Goal: Task Accomplishment & Management: Manage account settings

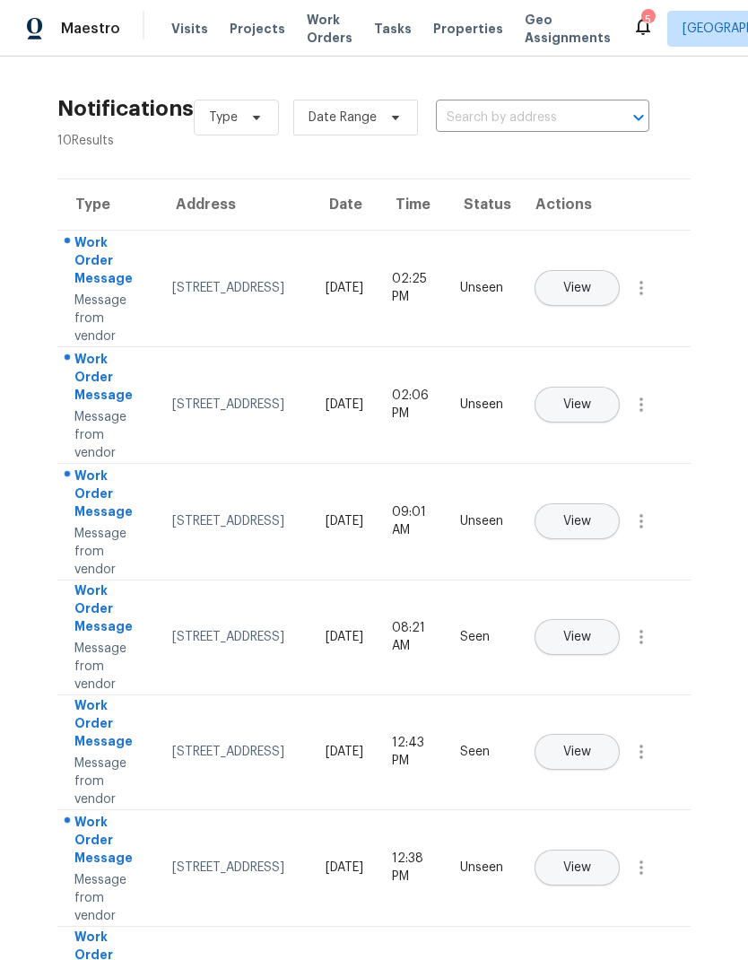
scroll to position [0, 40]
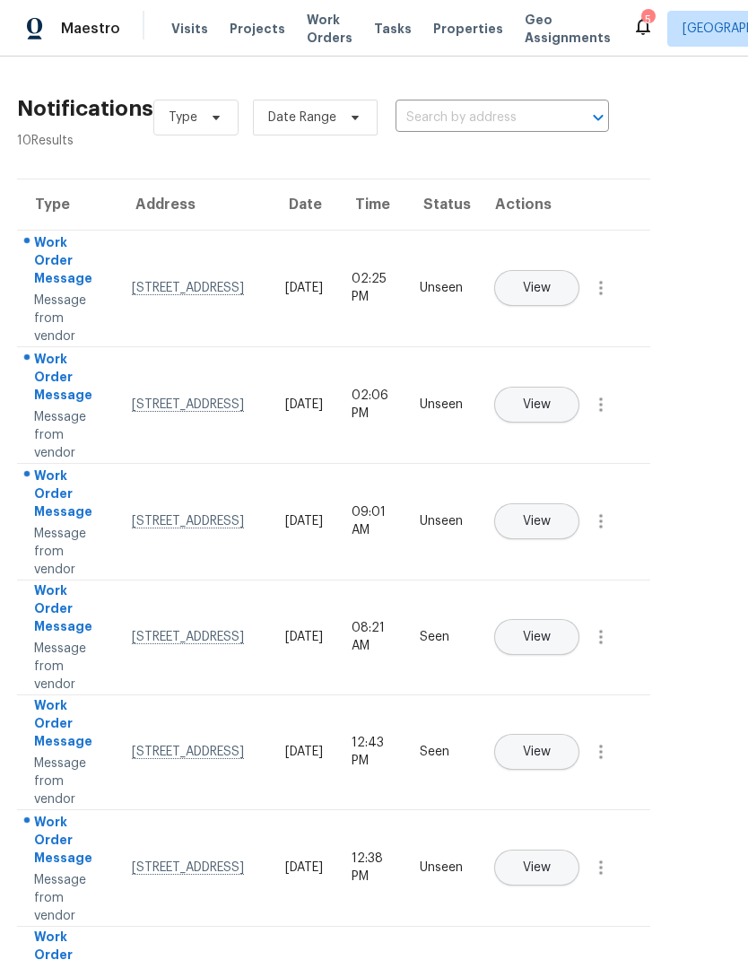
click at [328, 38] on span "Work Orders" at bounding box center [330, 29] width 46 height 36
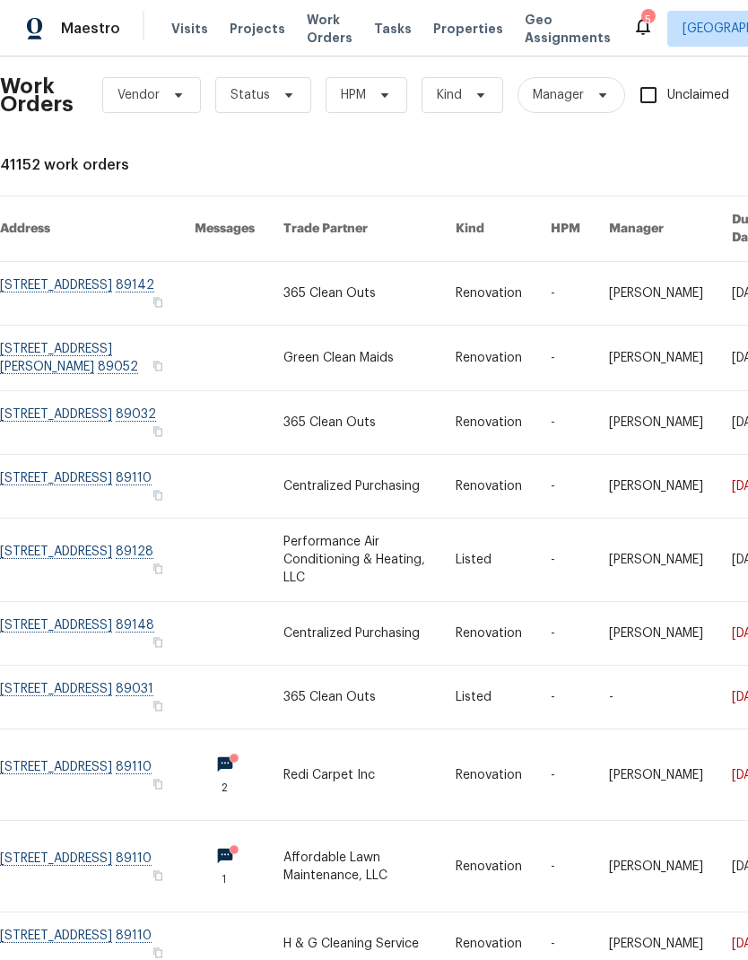
scroll to position [13, 0]
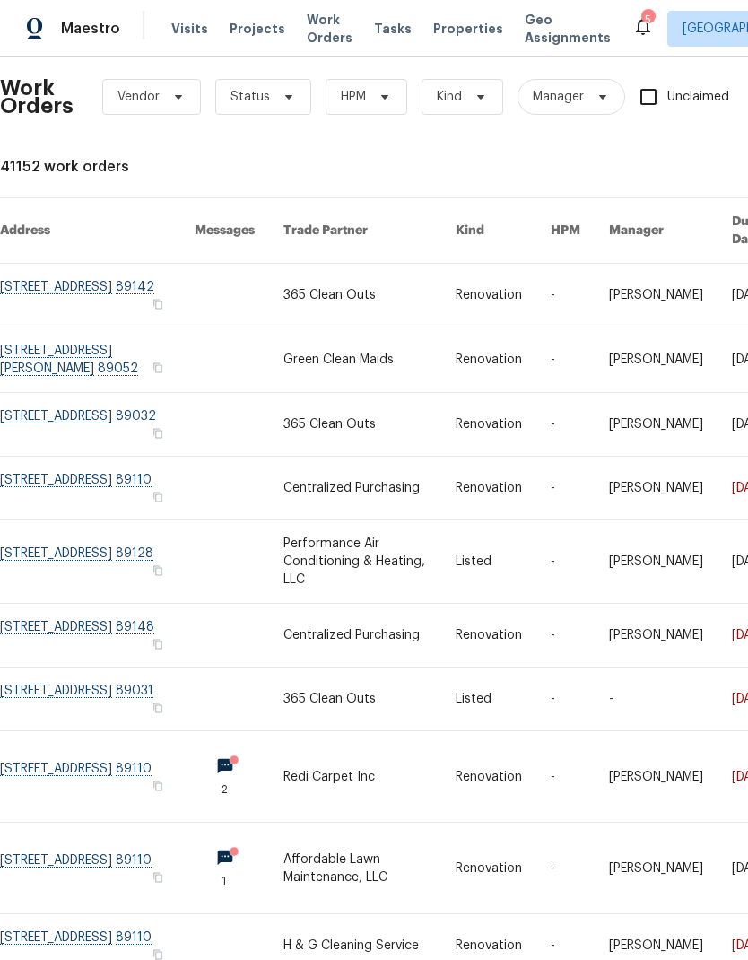
click at [113, 756] on link at bounding box center [97, 776] width 195 height 91
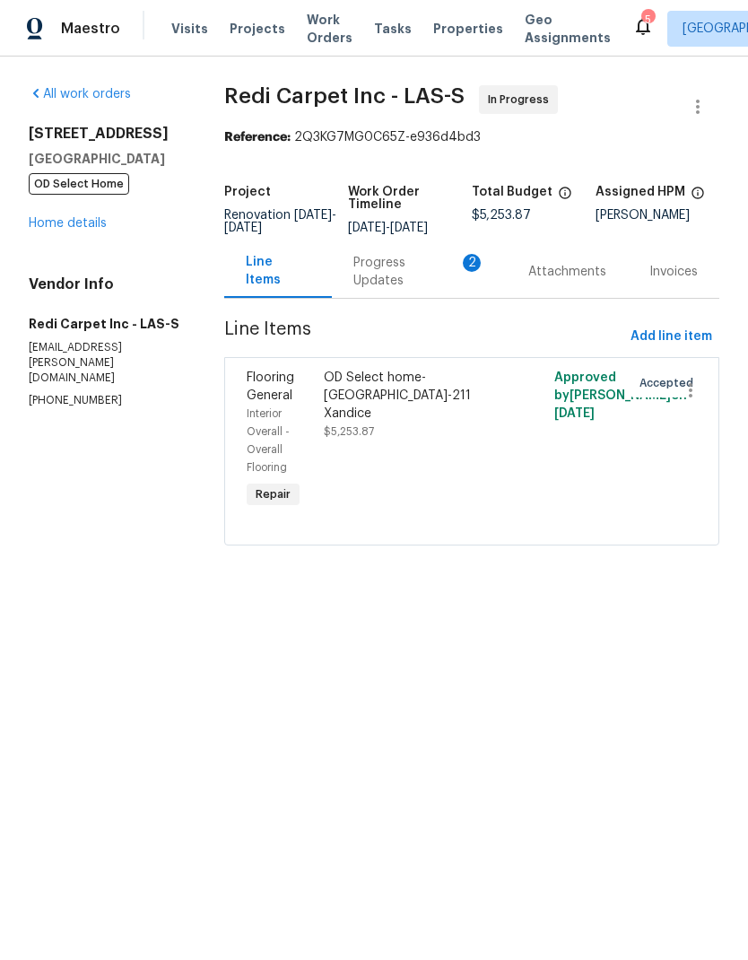
click at [435, 275] on div "Progress Updates 2" at bounding box center [420, 272] width 132 height 36
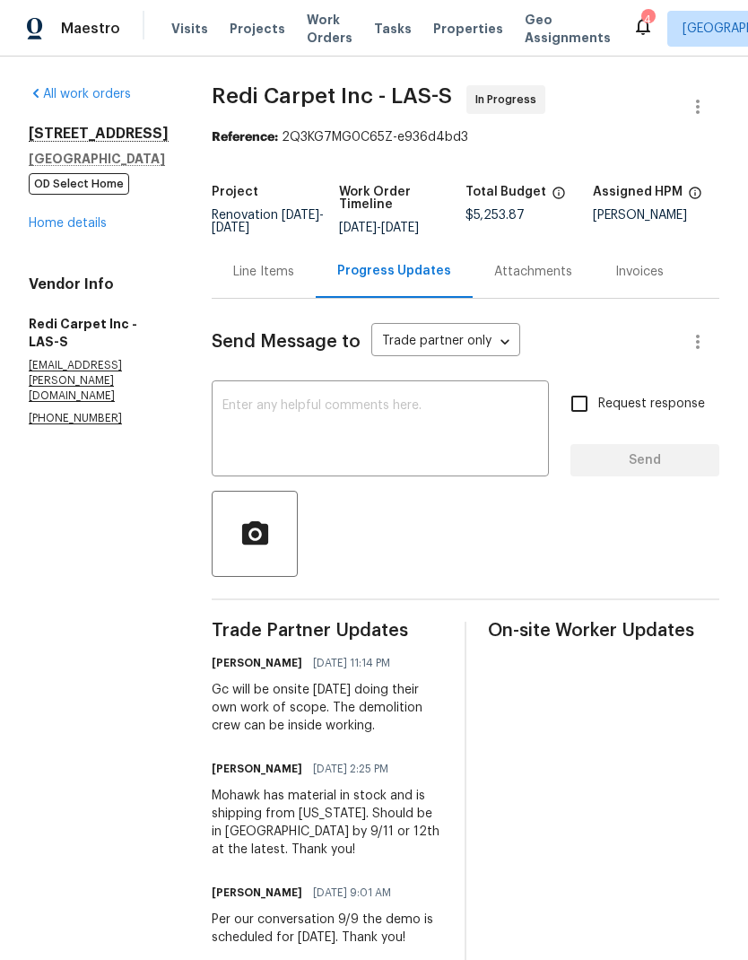
click at [72, 240] on div "All work orders [STREET_ADDRESS] OD Select Home Home details Vendor Info Redi C…" at bounding box center [99, 256] width 140 height 342
click at [93, 227] on link "Home details" at bounding box center [68, 223] width 78 height 13
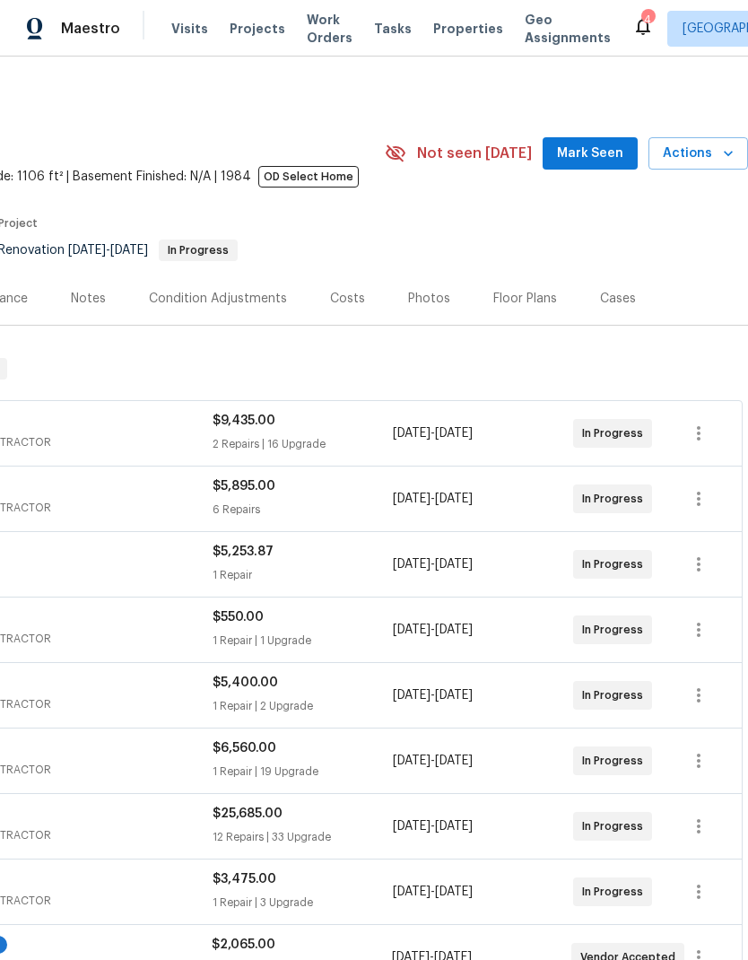
scroll to position [0, 266]
click at [704, 505] on icon "button" at bounding box center [699, 499] width 22 height 22
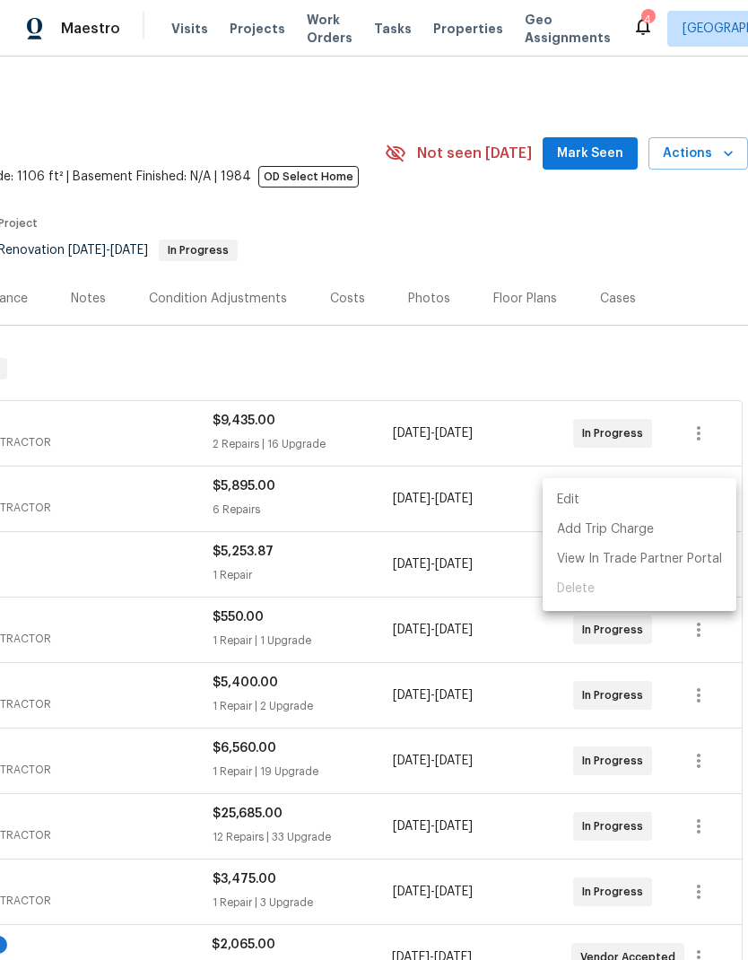
click at [592, 505] on li "Edit" at bounding box center [640, 500] width 194 height 30
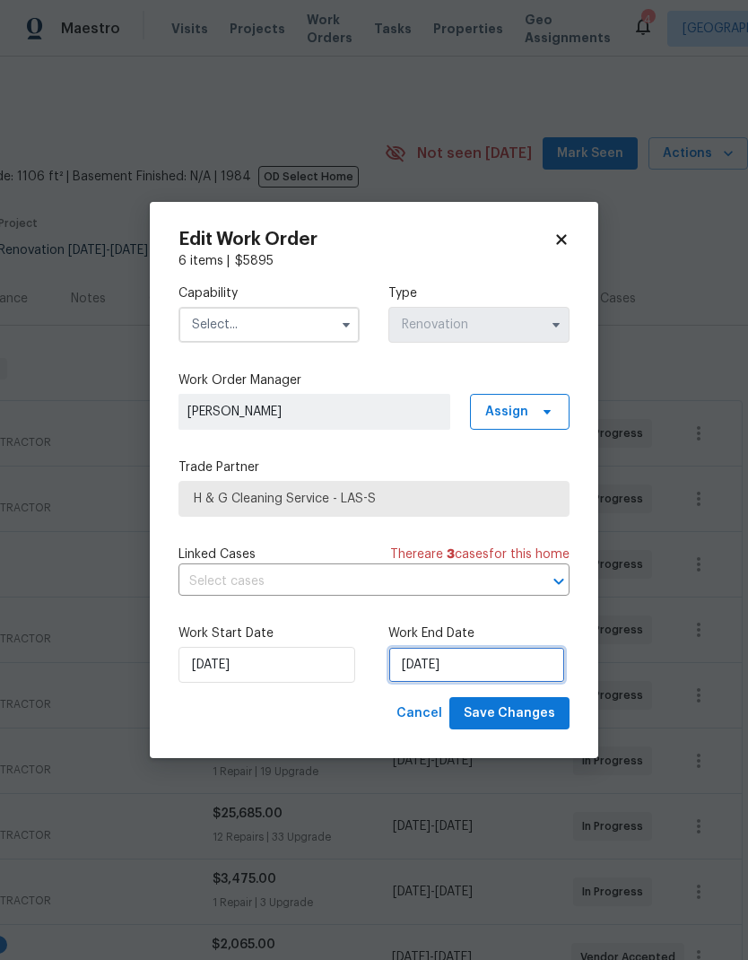
click at [454, 665] on input "[DATE]" at bounding box center [477, 665] width 177 height 36
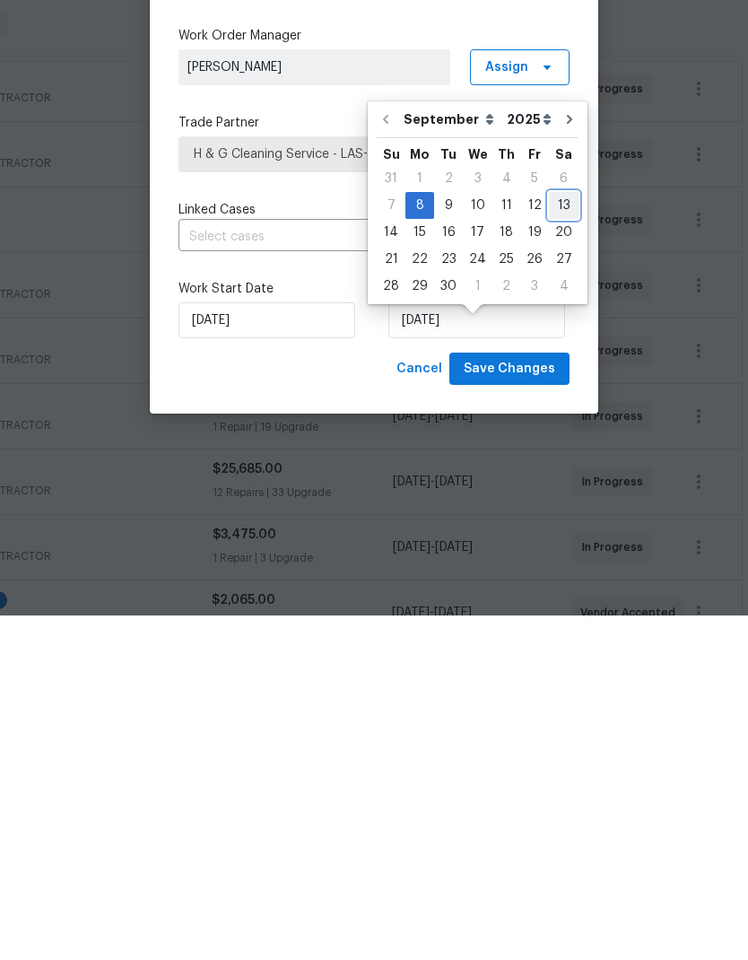
click at [549, 538] on div "13" at bounding box center [564, 550] width 30 height 25
type input "[DATE]"
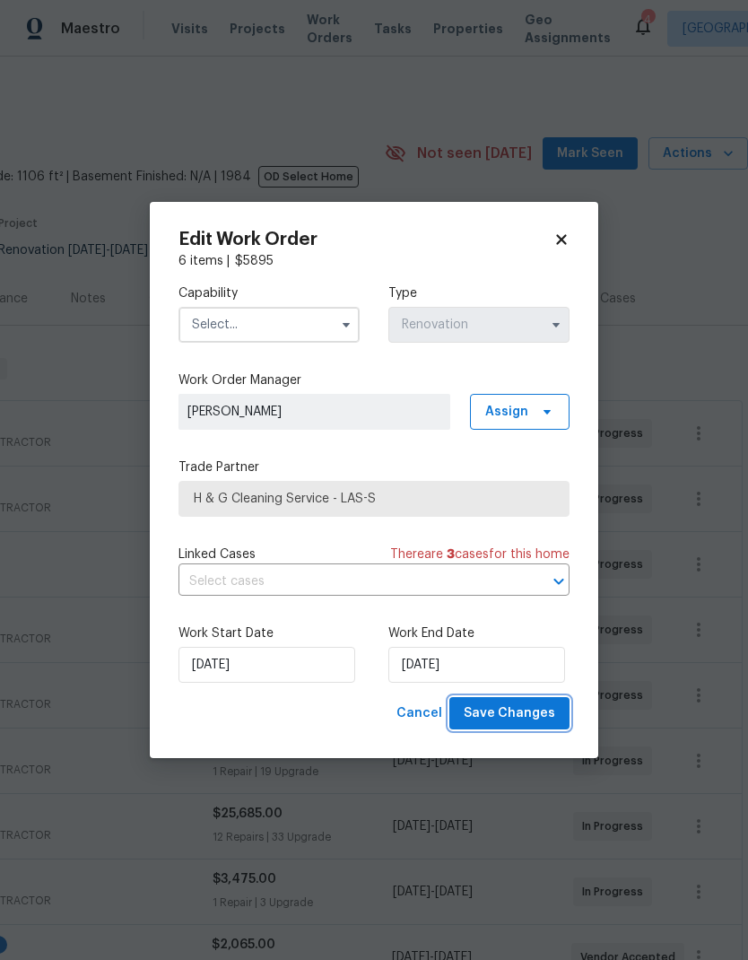
click at [523, 718] on span "Save Changes" at bounding box center [510, 714] width 92 height 22
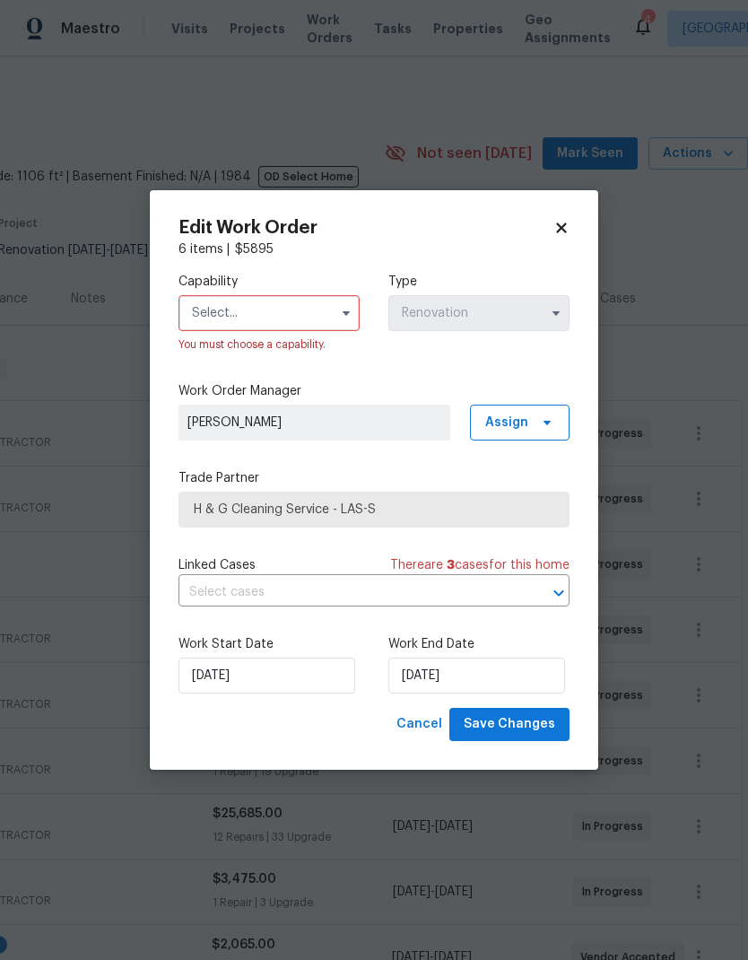
click at [275, 312] on input "text" at bounding box center [269, 313] width 181 height 36
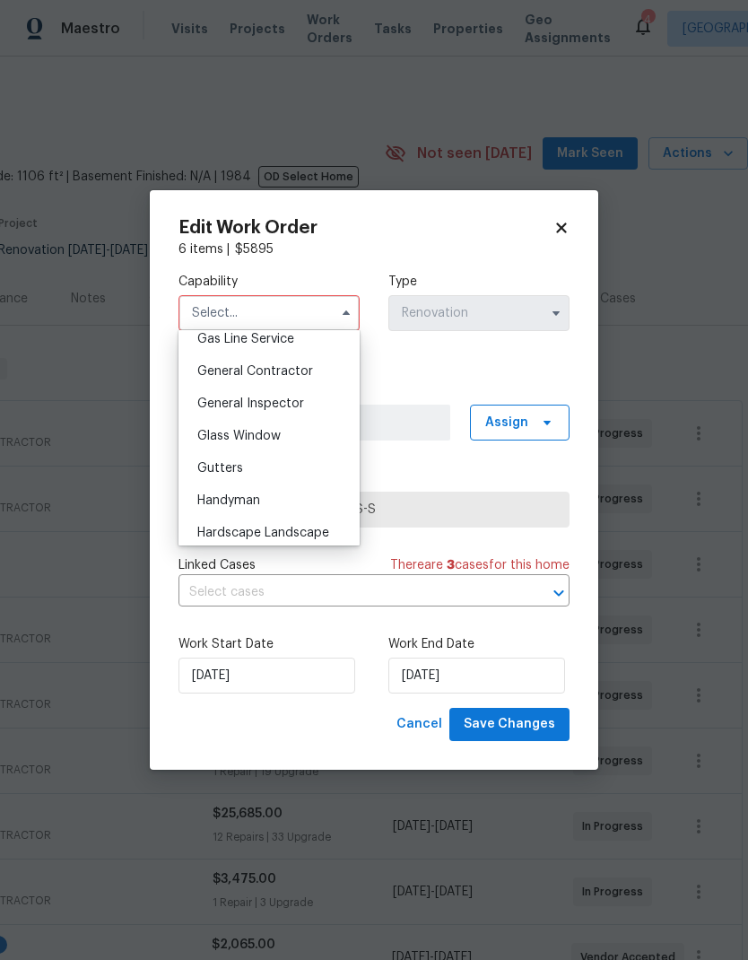
scroll to position [826, 0]
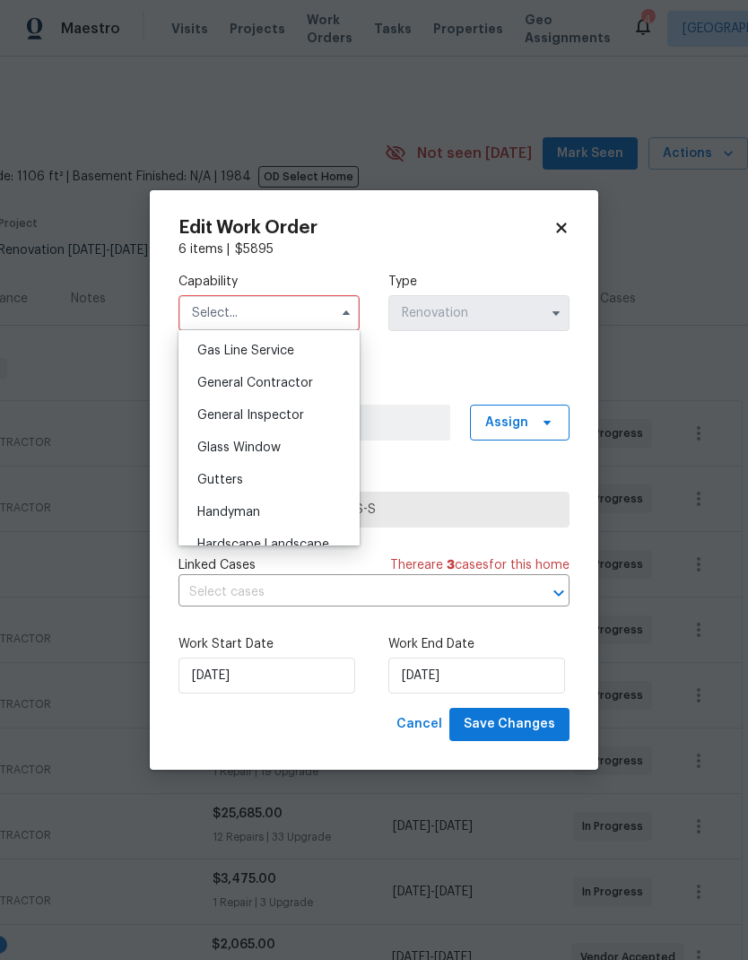
click at [294, 377] on span "General Contractor" at bounding box center [255, 383] width 116 height 13
type input "General Contractor"
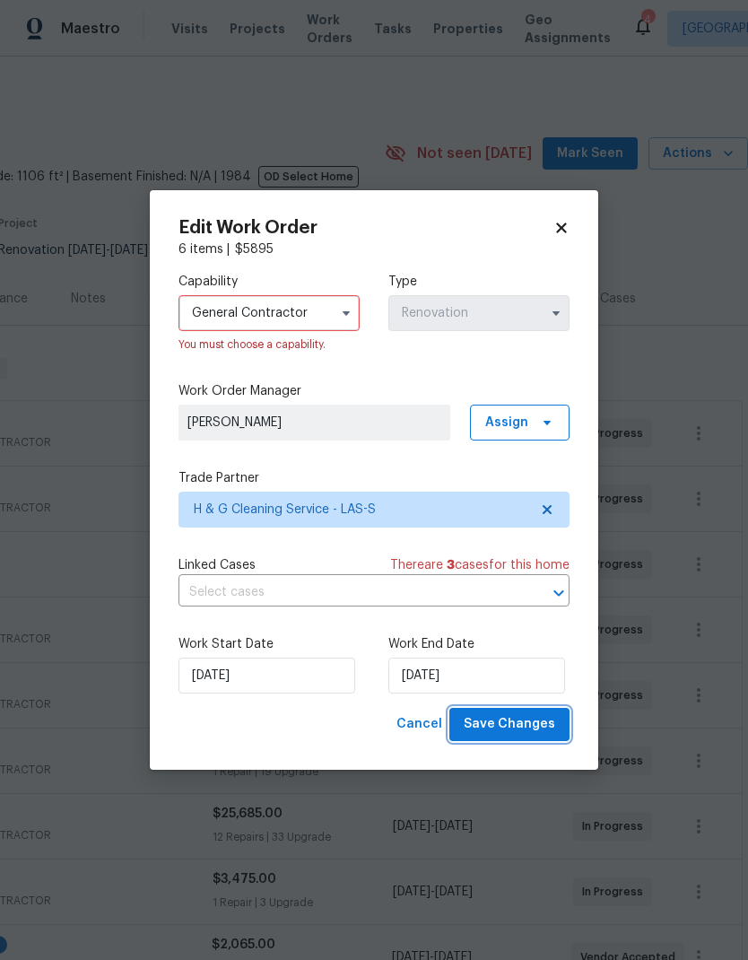
click at [537, 738] on button "Save Changes" at bounding box center [510, 724] width 120 height 33
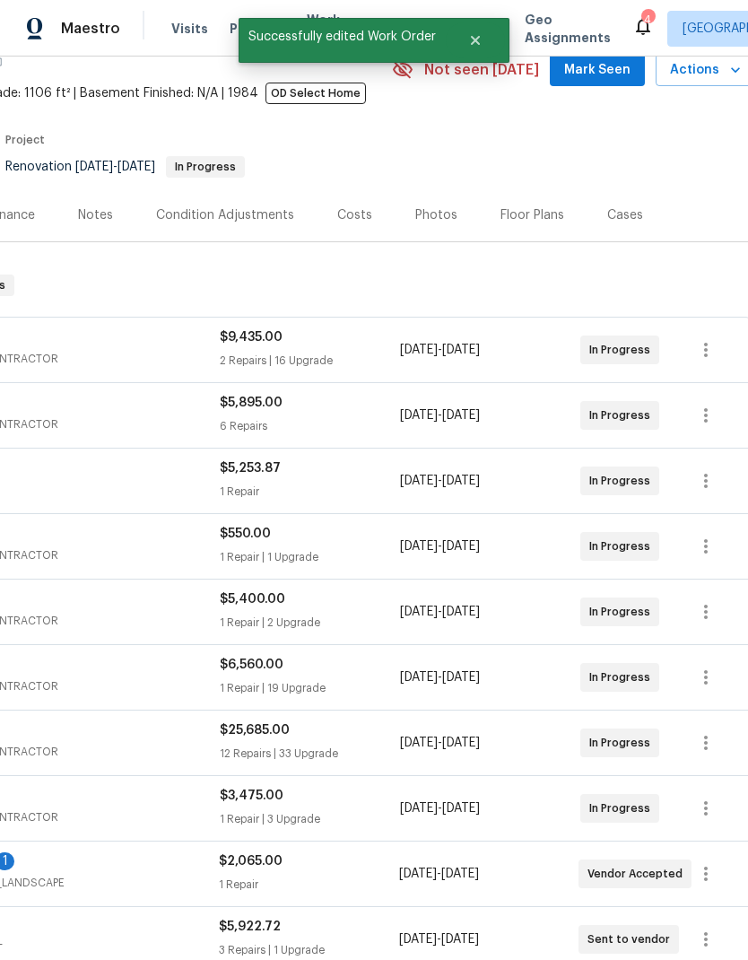
scroll to position [95, 256]
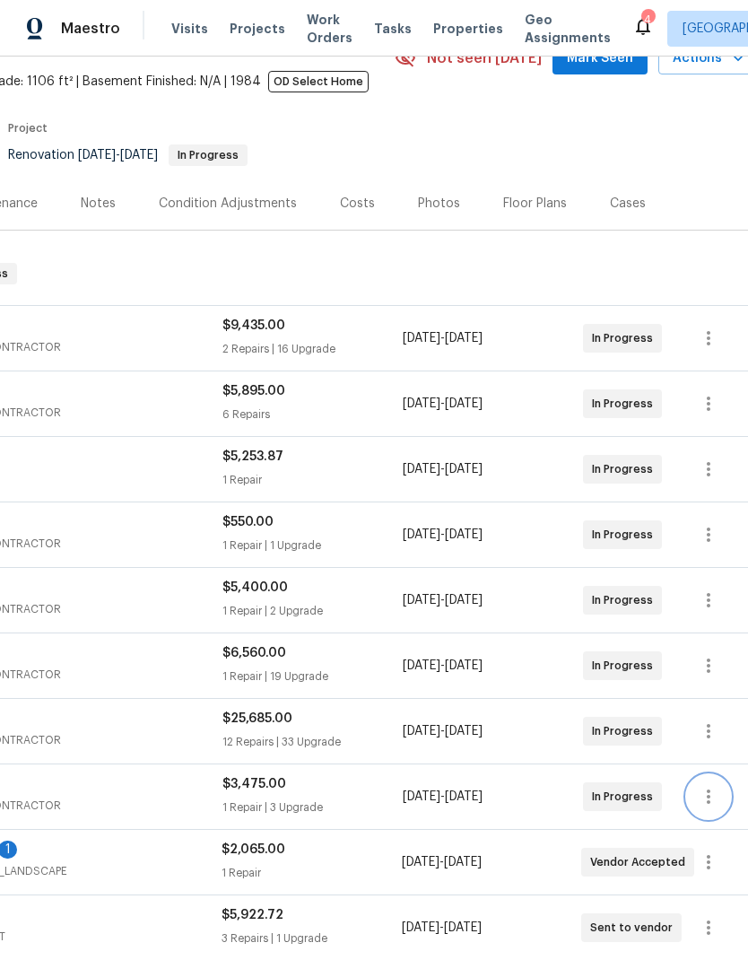
click at [703, 786] on icon "button" at bounding box center [709, 797] width 22 height 22
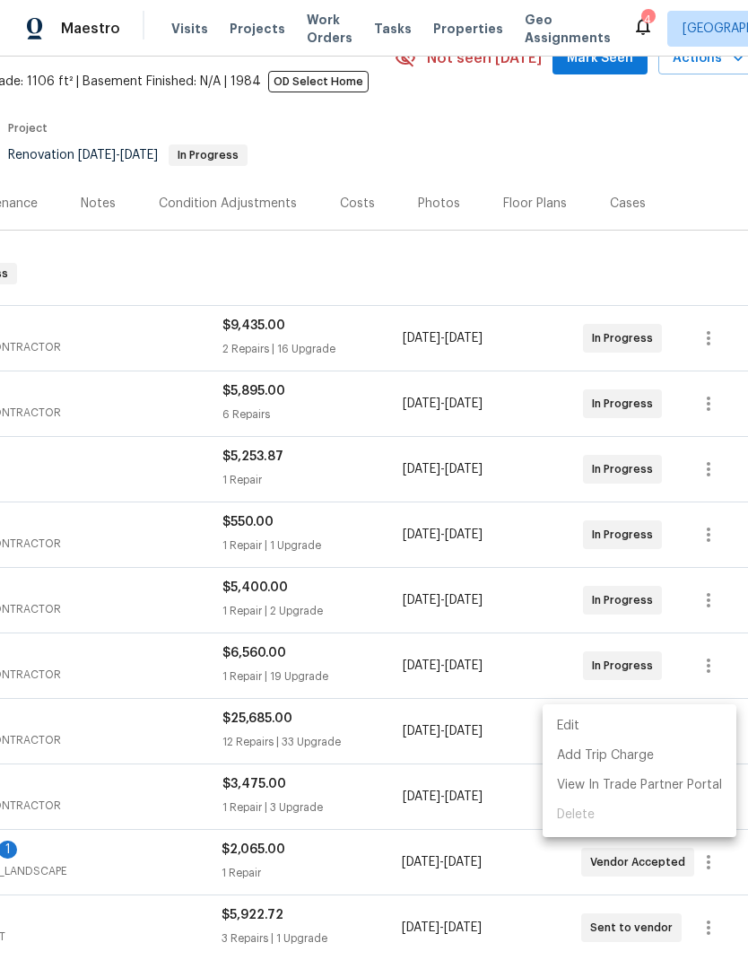
click at [598, 728] on li "Edit" at bounding box center [640, 727] width 194 height 30
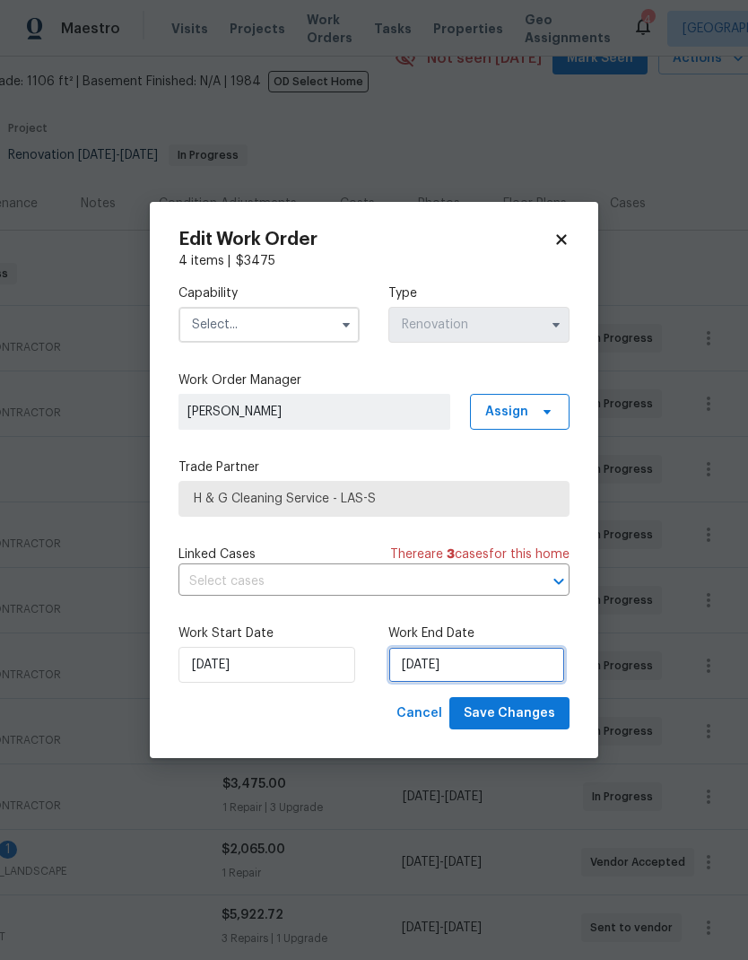
click at [465, 665] on input "[DATE]" at bounding box center [477, 665] width 177 height 36
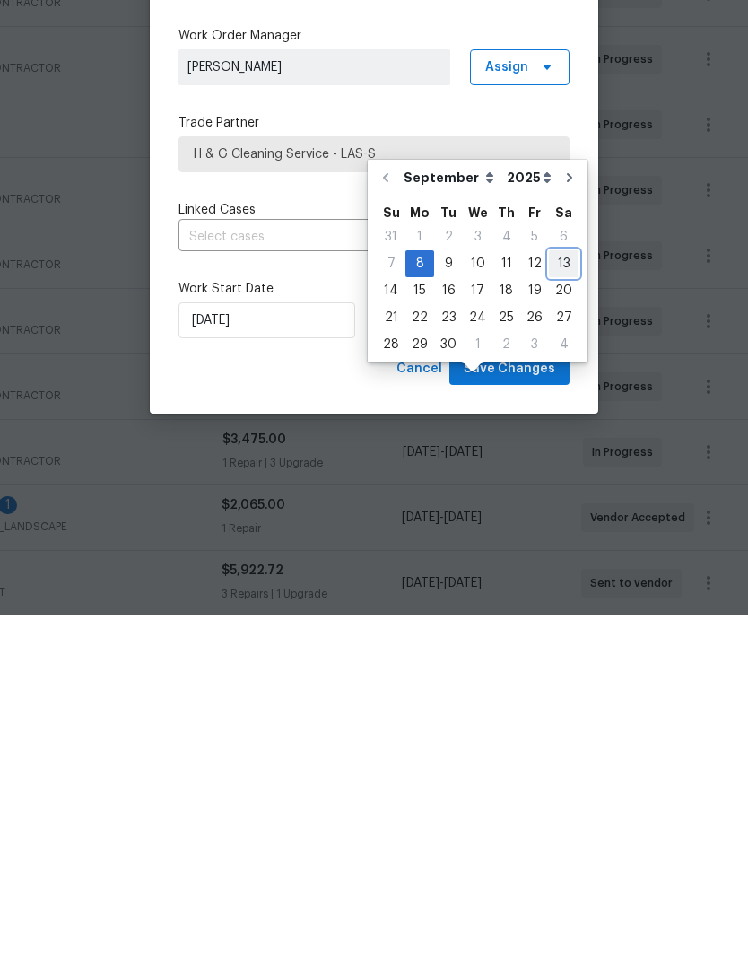
click at [559, 596] on div "13" at bounding box center [564, 608] width 30 height 25
type input "[DATE]"
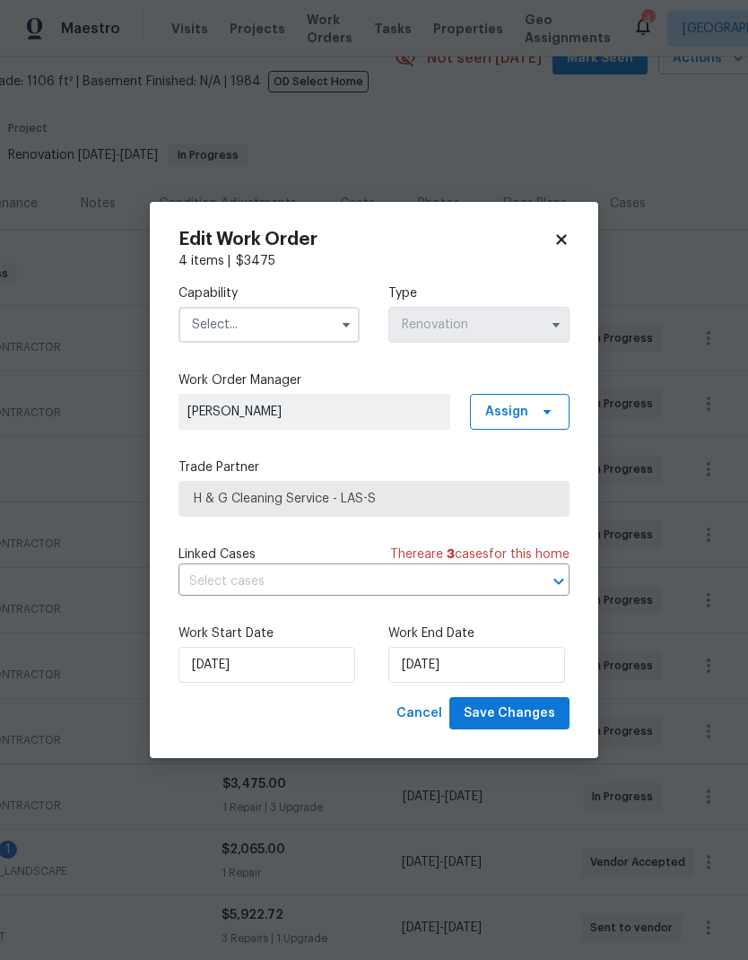
click at [293, 321] on input "text" at bounding box center [269, 325] width 181 height 36
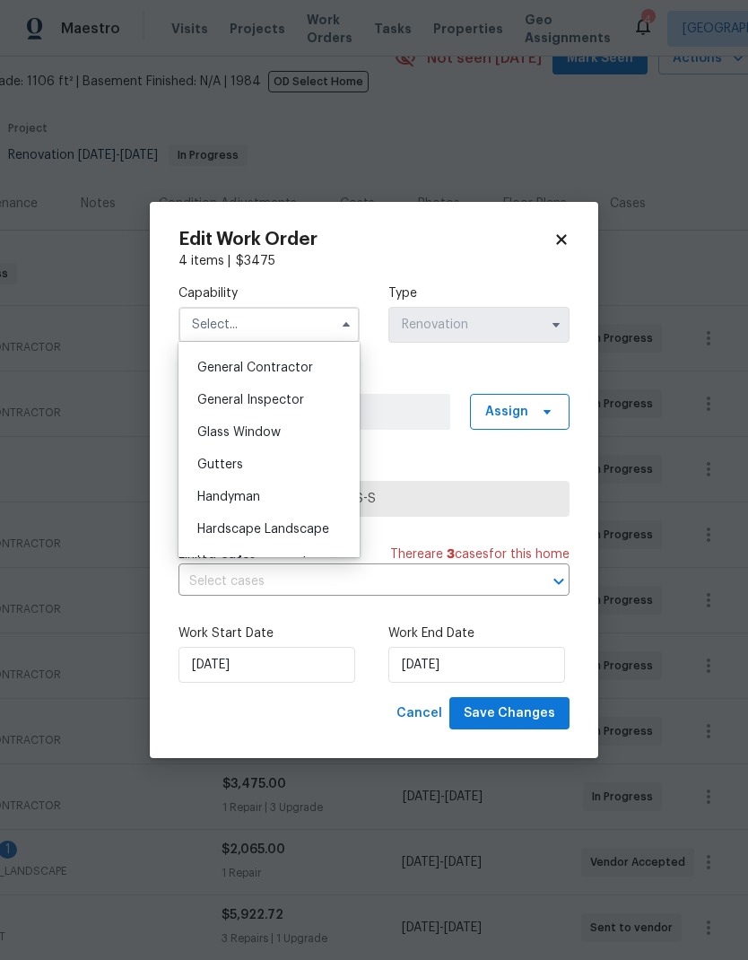
scroll to position [852, 0]
click at [292, 363] on span "General Contractor" at bounding box center [255, 369] width 116 height 13
type input "General Contractor"
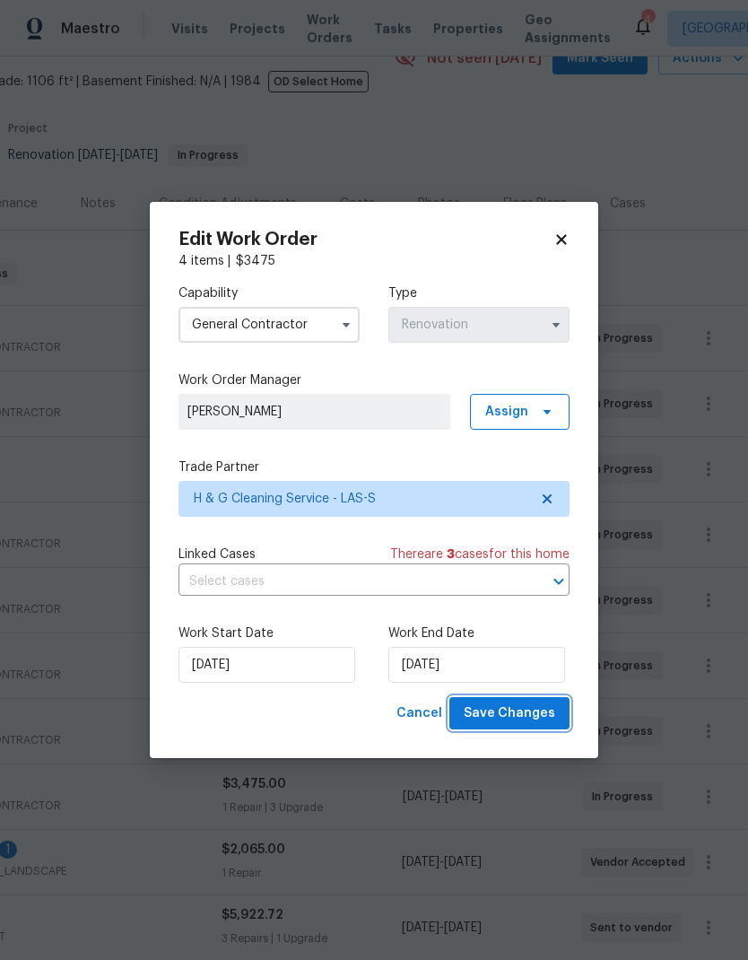
click at [533, 716] on span "Save Changes" at bounding box center [510, 714] width 92 height 22
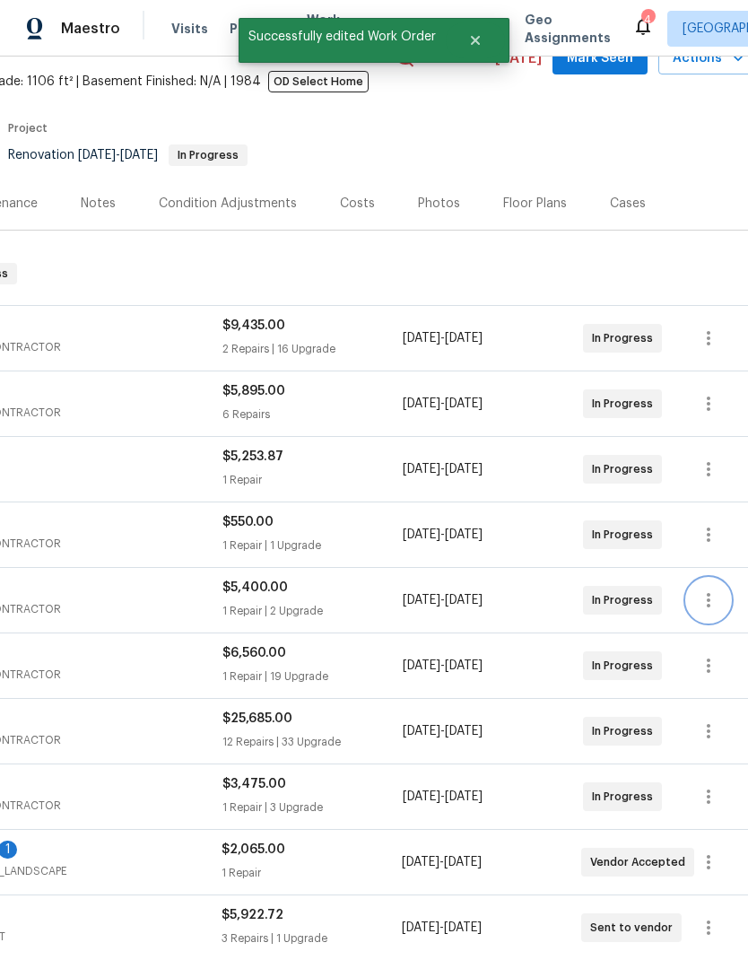
click at [707, 590] on icon "button" at bounding box center [709, 601] width 22 height 22
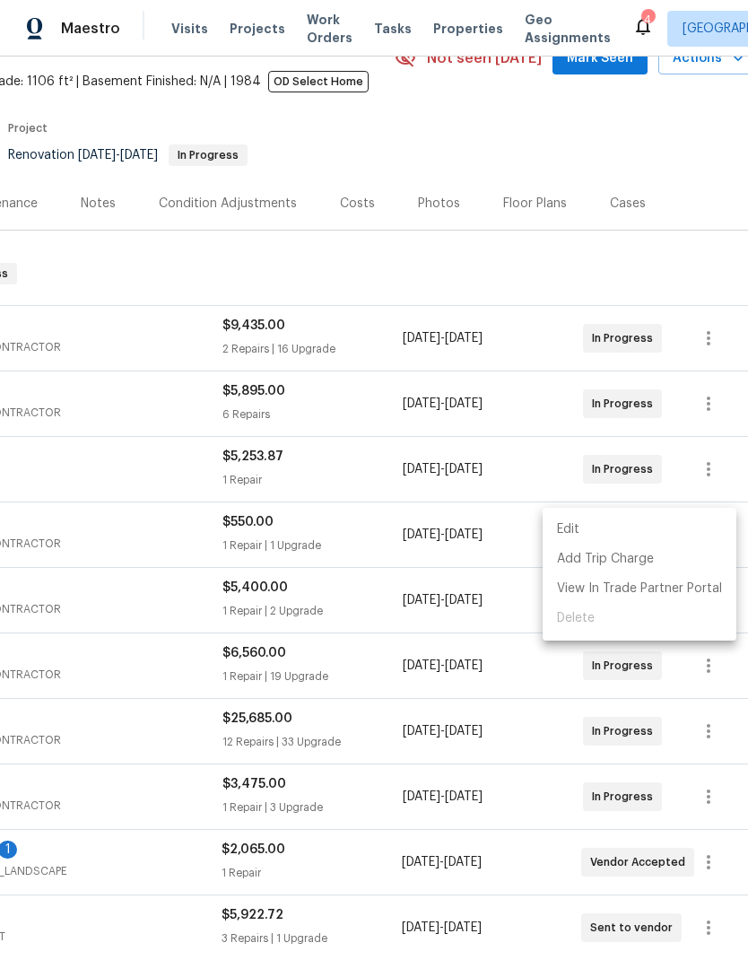
click at [603, 529] on li "Edit" at bounding box center [640, 530] width 194 height 30
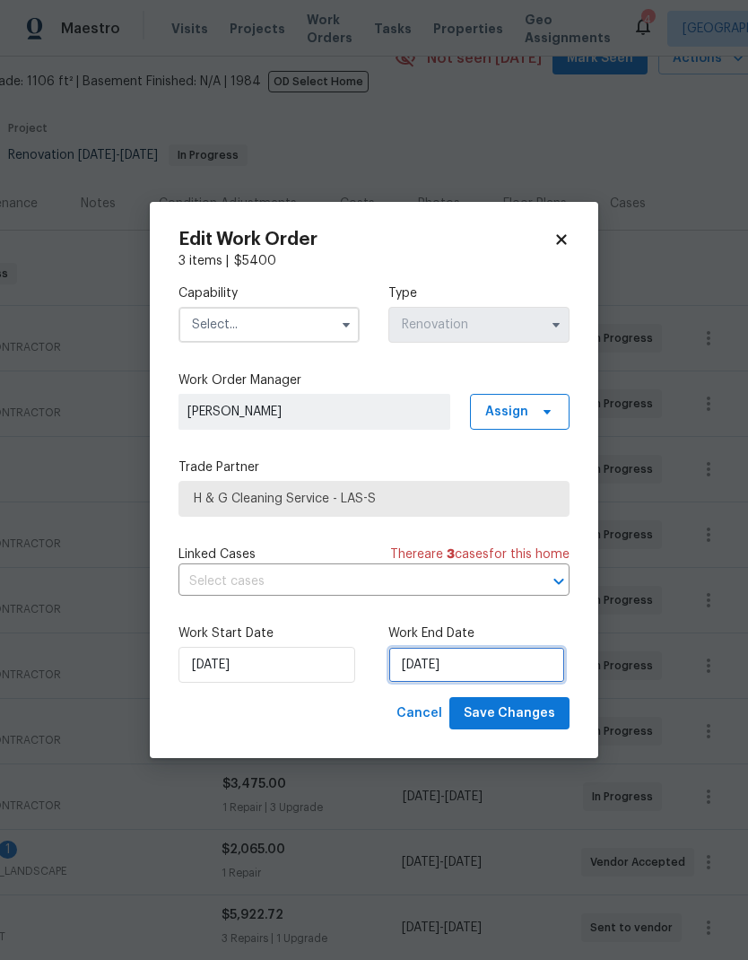
click at [484, 665] on input "[DATE]" at bounding box center [477, 665] width 177 height 36
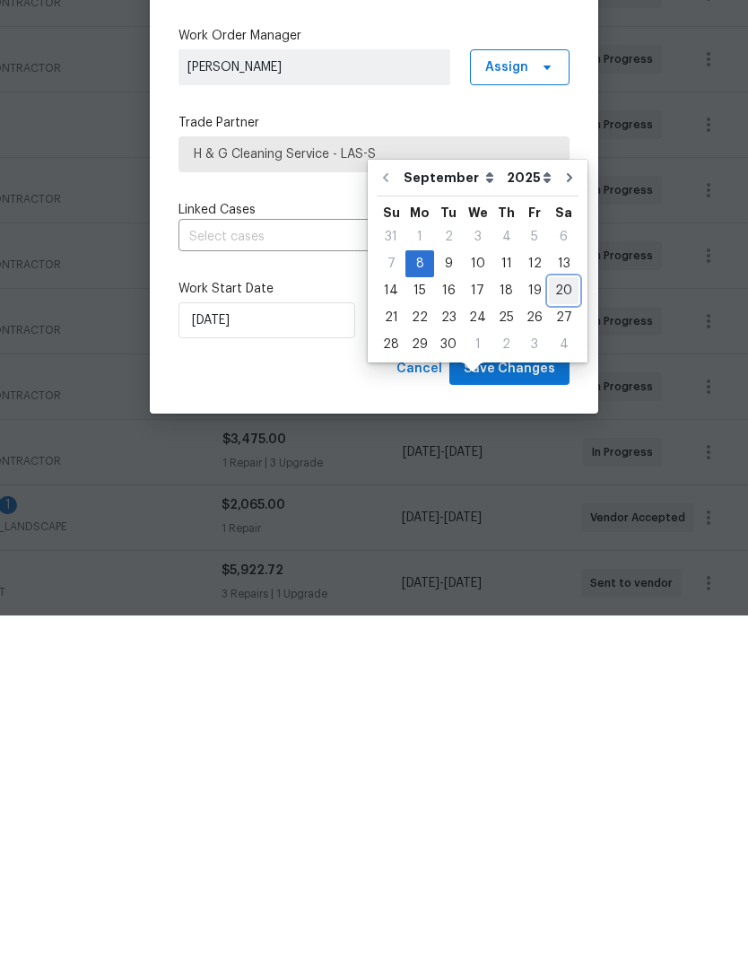
click at [556, 623] on div "20" at bounding box center [564, 635] width 30 height 25
type input "[DATE]"
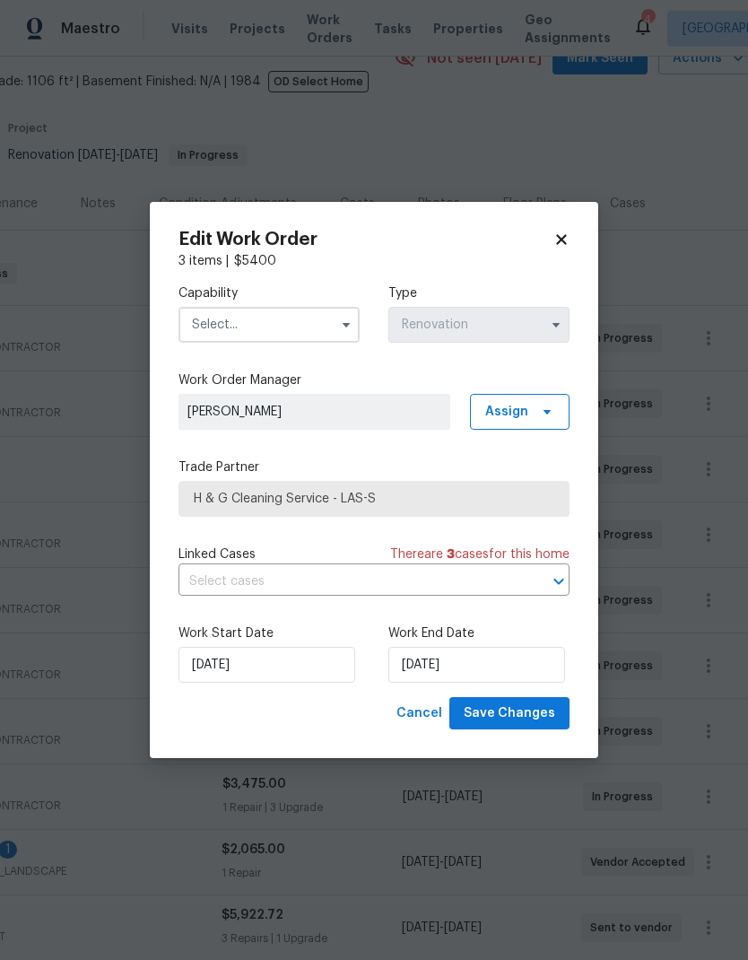
click at [294, 310] on input "text" at bounding box center [269, 325] width 181 height 36
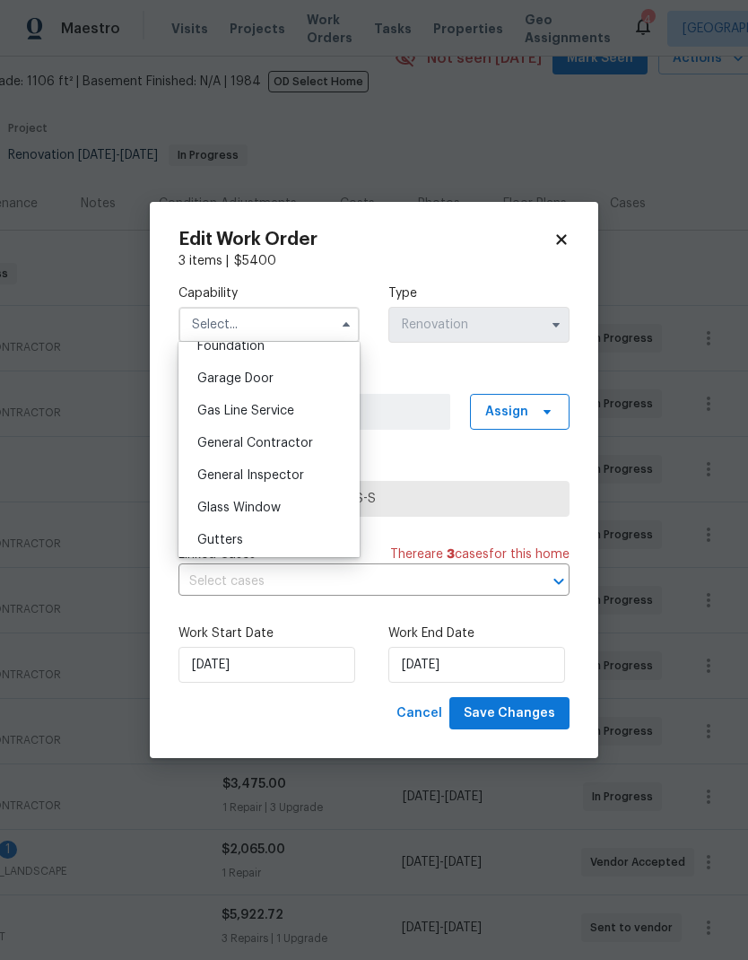
scroll to position [787, 0]
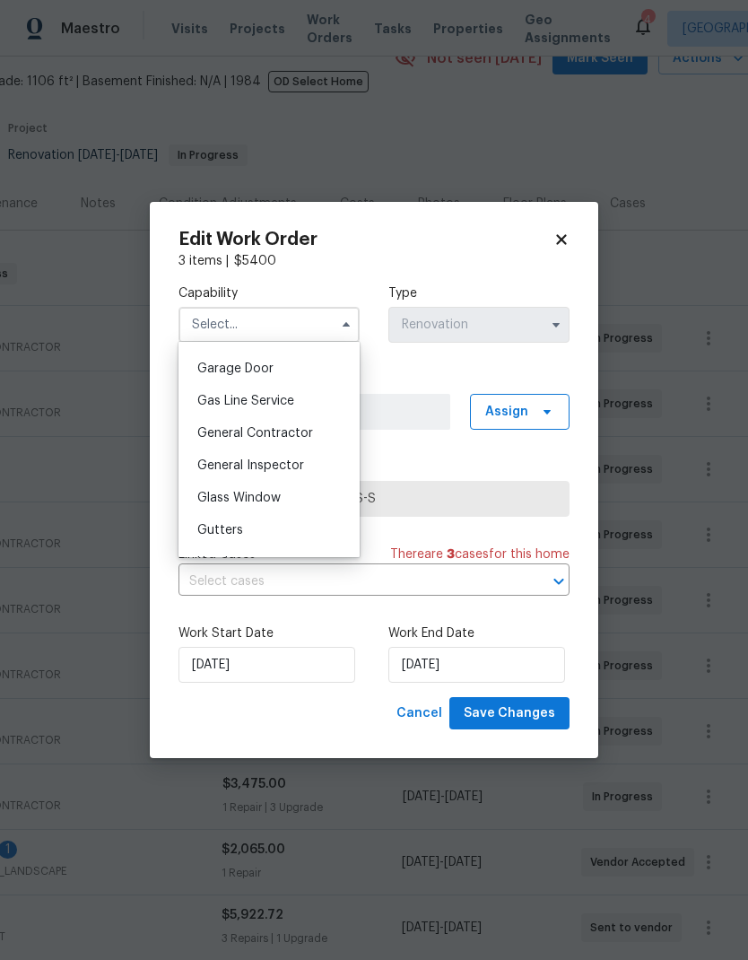
click at [286, 427] on span "General Contractor" at bounding box center [255, 433] width 116 height 13
type input "General Contractor"
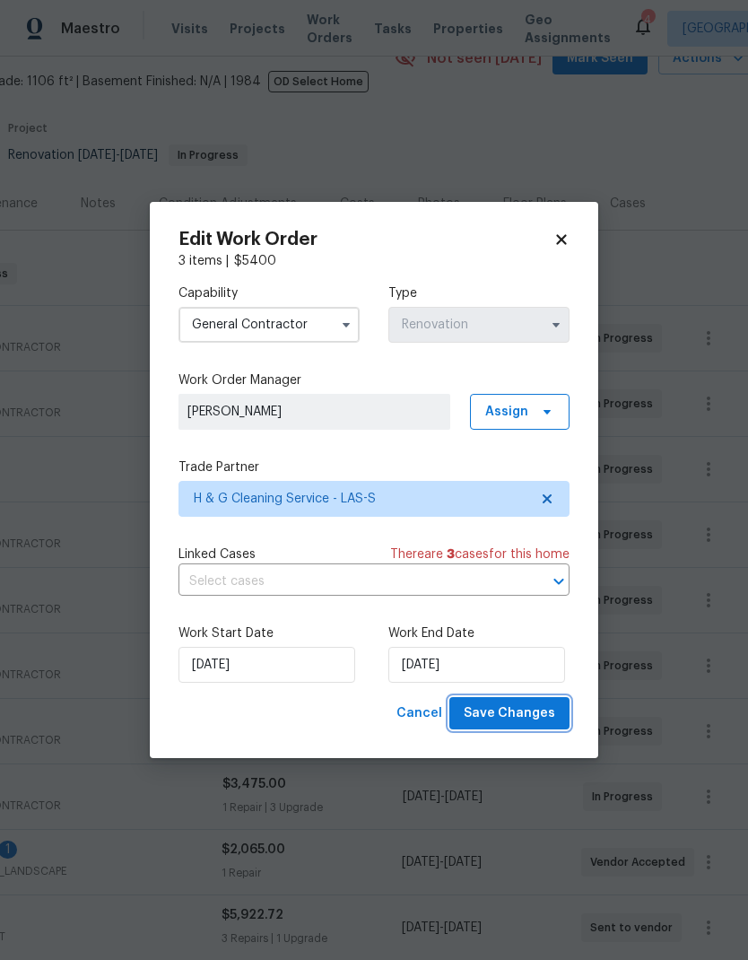
click at [536, 713] on span "Save Changes" at bounding box center [510, 714] width 92 height 22
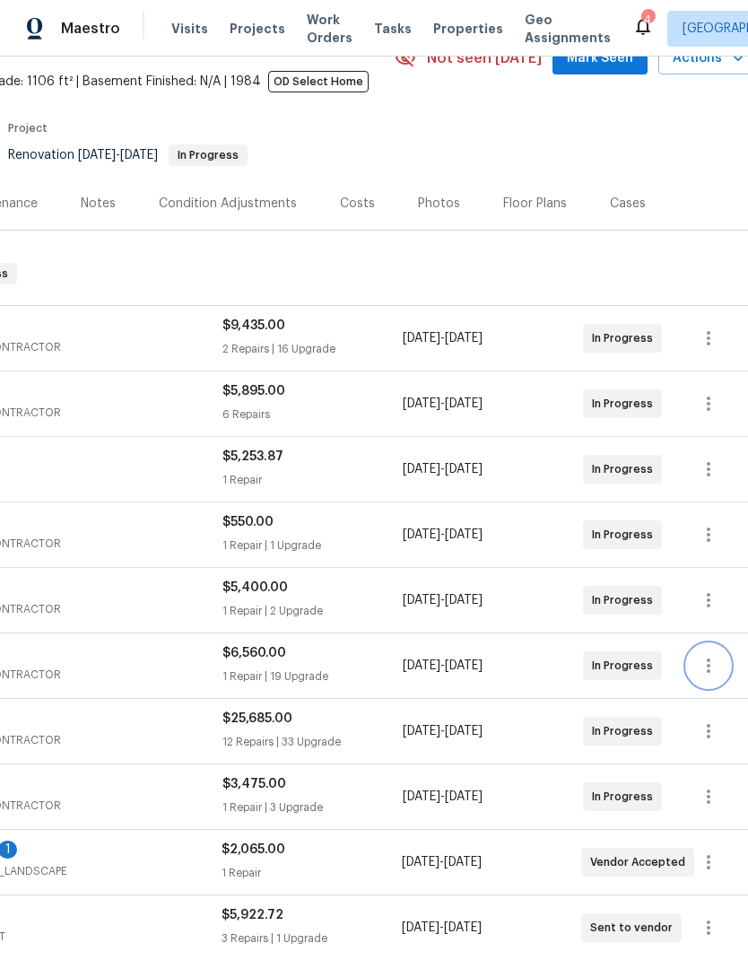
click at [709, 659] on icon "button" at bounding box center [709, 666] width 4 height 14
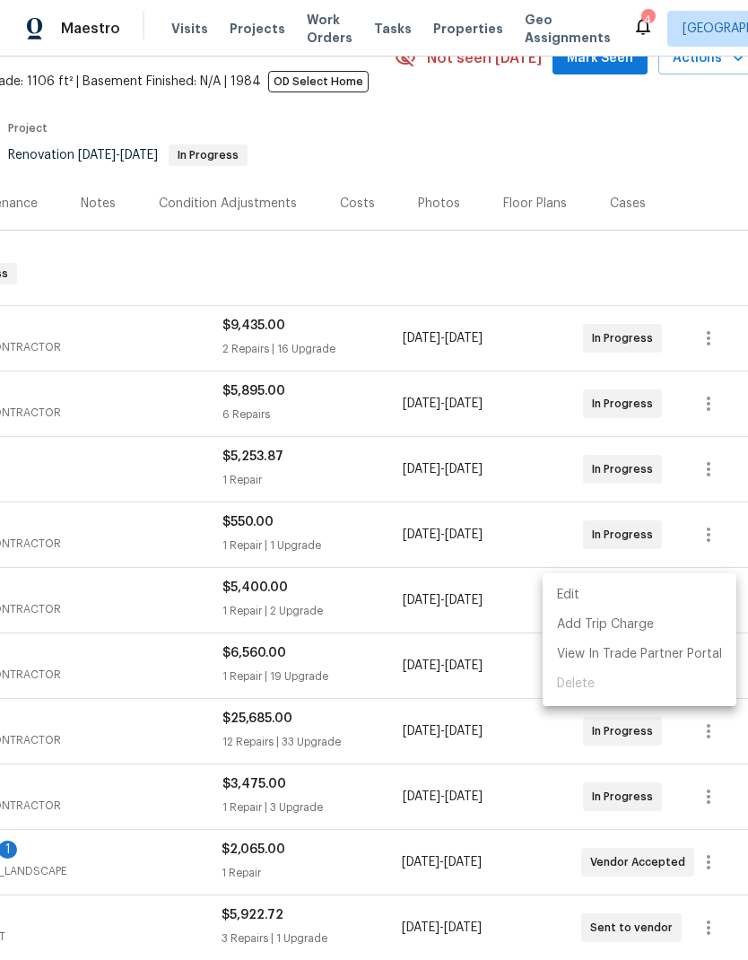
click at [615, 593] on li "Edit" at bounding box center [640, 596] width 194 height 30
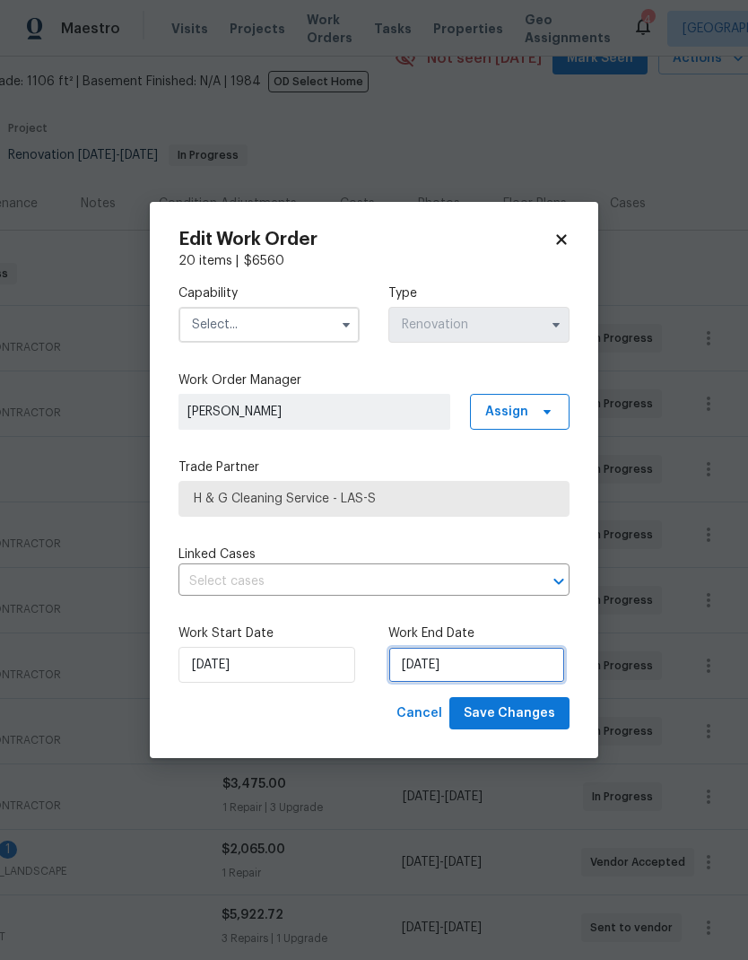
click at [477, 665] on input "[DATE]" at bounding box center [477, 665] width 177 height 36
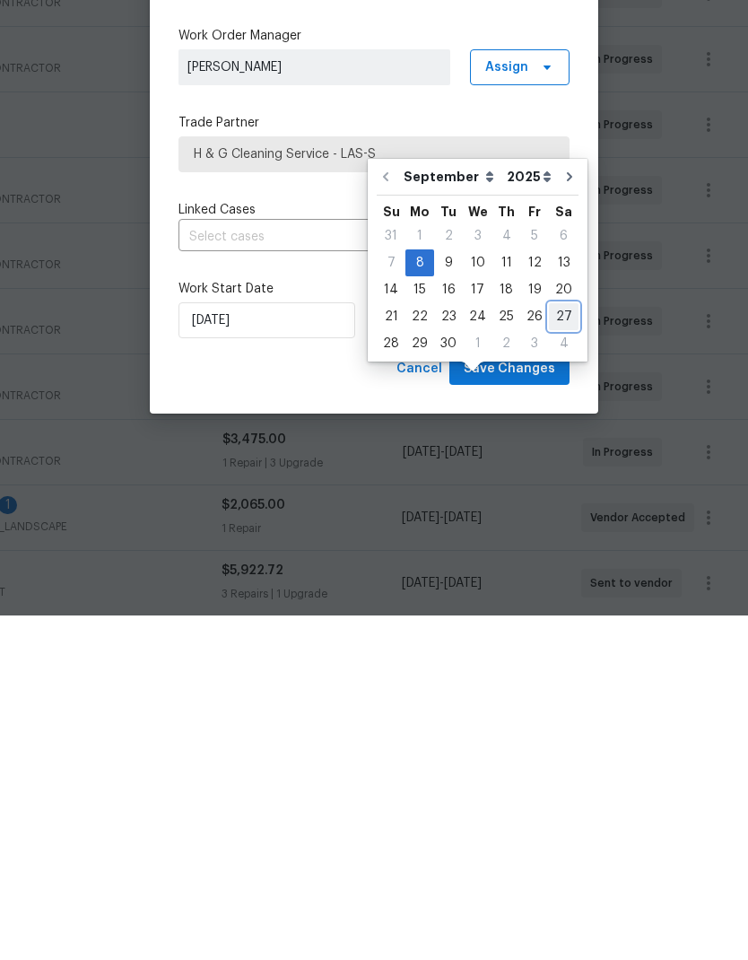
click at [563, 649] on div "27" at bounding box center [564, 661] width 30 height 25
type input "[DATE]"
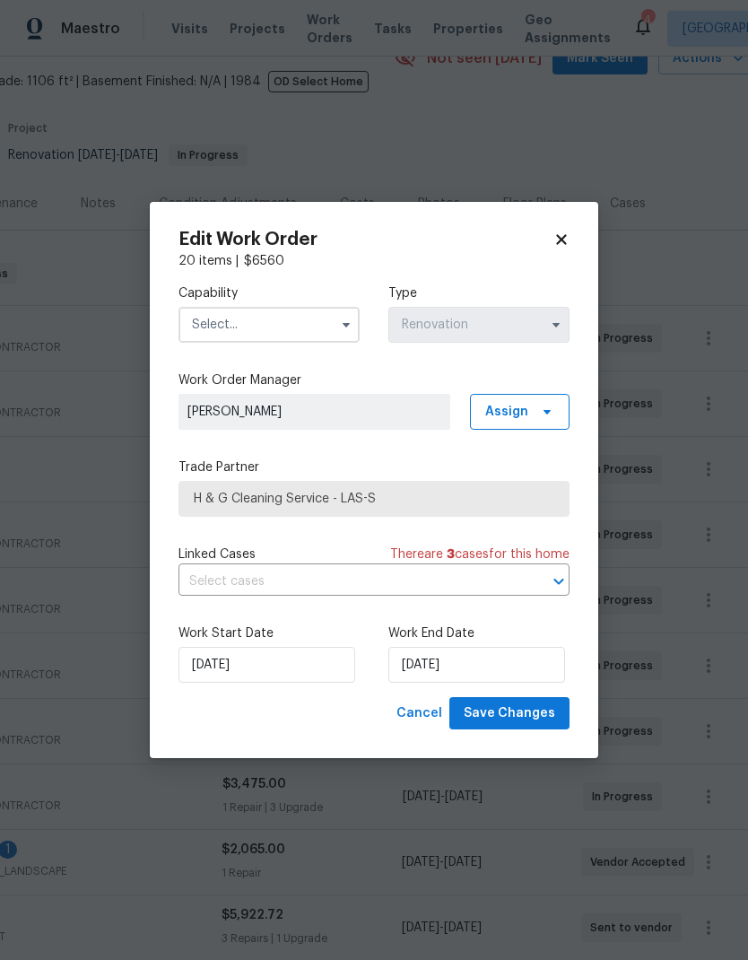
click at [305, 321] on input "text" at bounding box center [269, 325] width 181 height 36
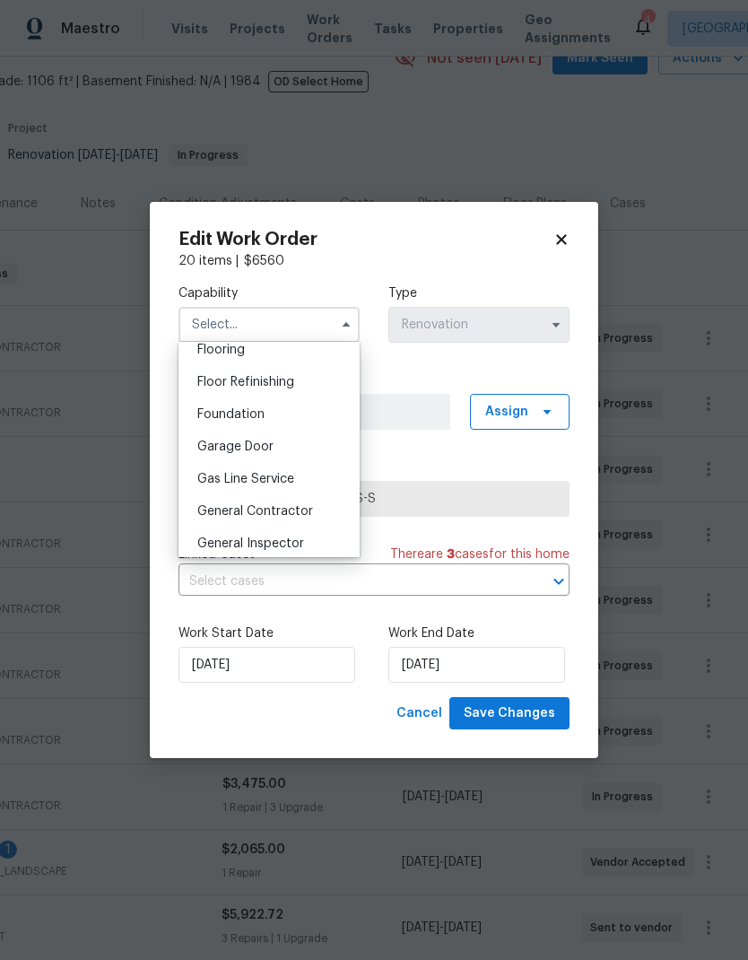
scroll to position [708, 0]
click at [308, 503] on div "General Contractor" at bounding box center [269, 512] width 172 height 32
type input "General Contractor"
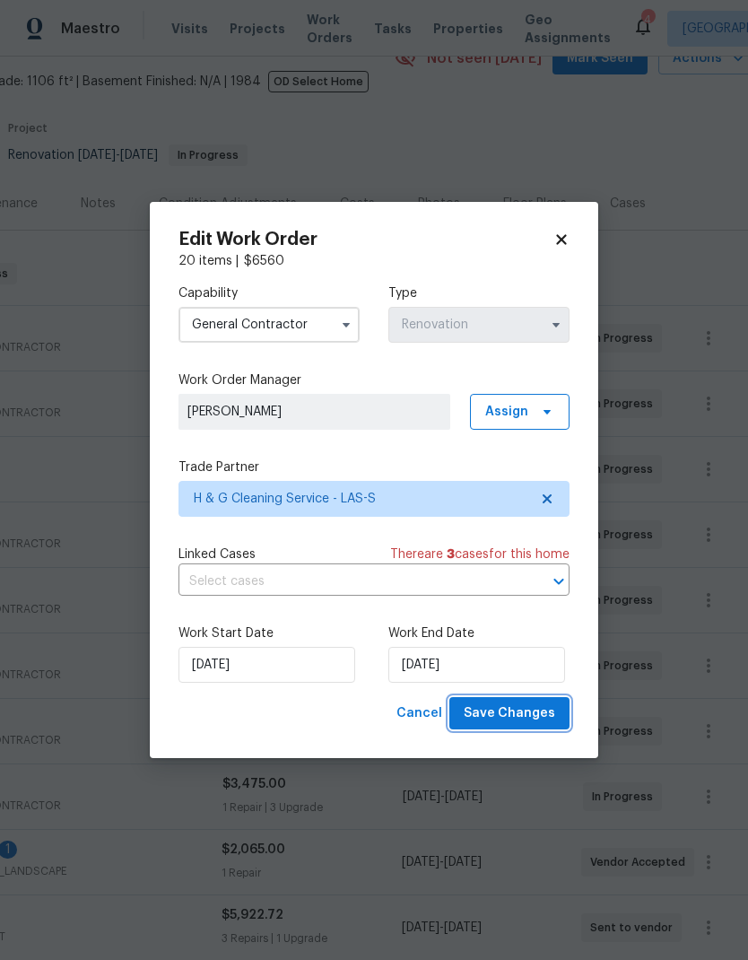
click at [520, 713] on span "Save Changes" at bounding box center [510, 714] width 92 height 22
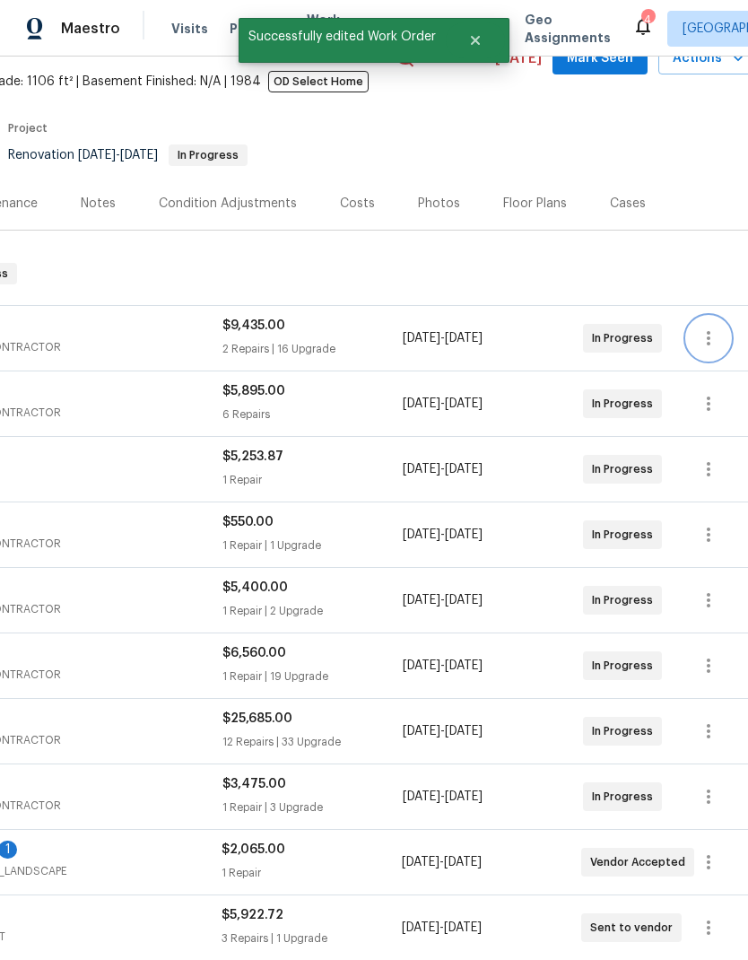
click at [712, 328] on icon "button" at bounding box center [709, 339] width 22 height 22
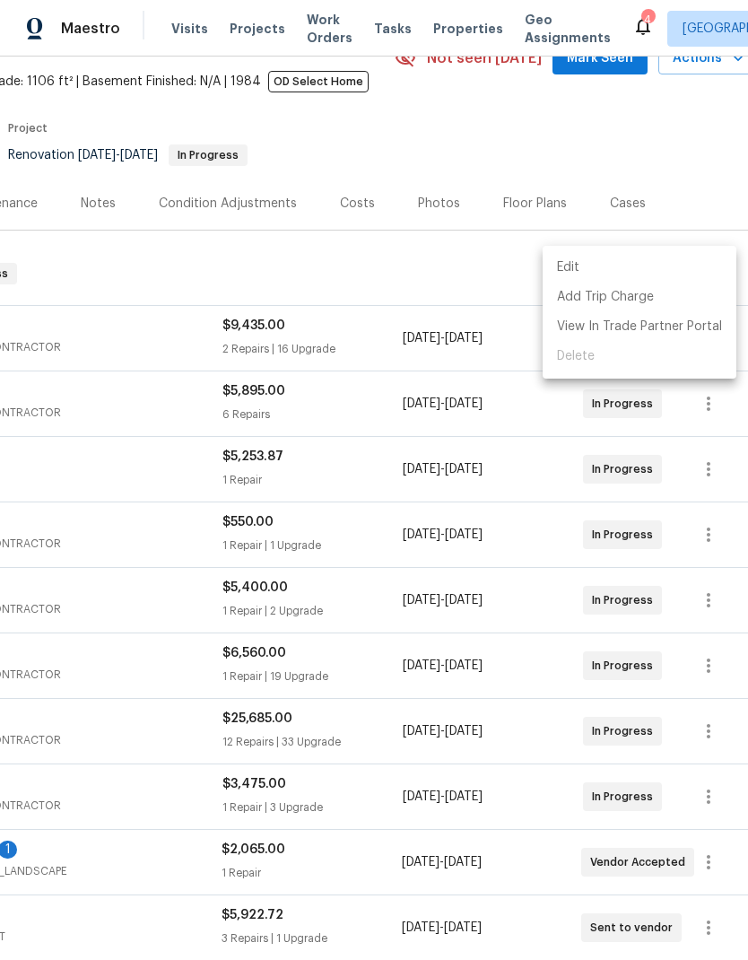
click at [673, 275] on li "Edit" at bounding box center [640, 268] width 194 height 30
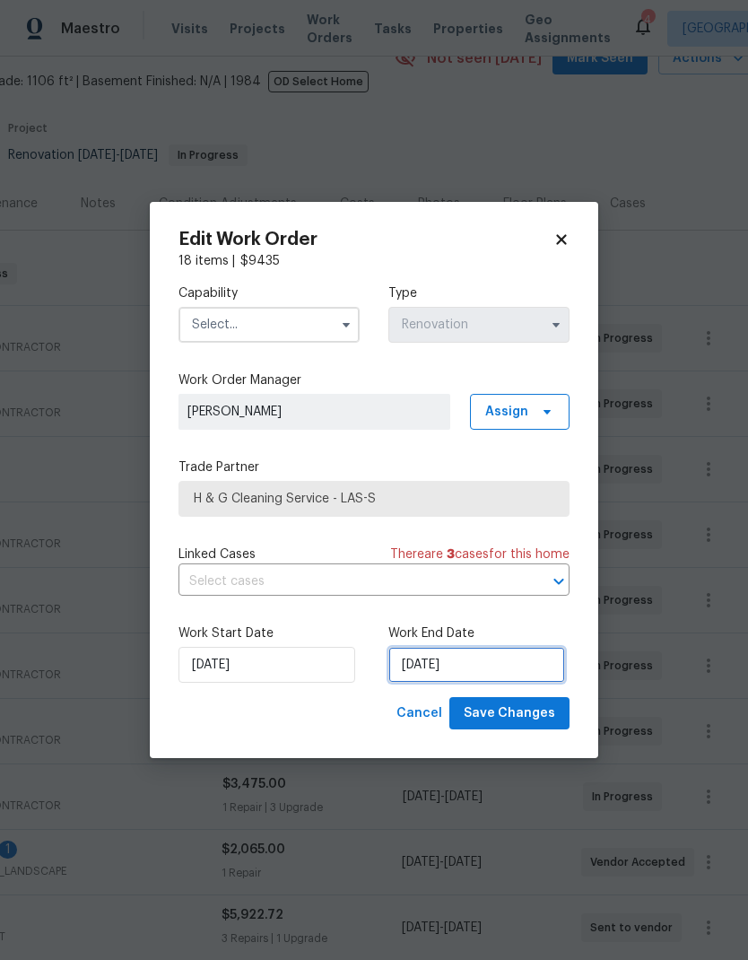
click at [448, 661] on input "[DATE]" at bounding box center [477, 665] width 177 height 36
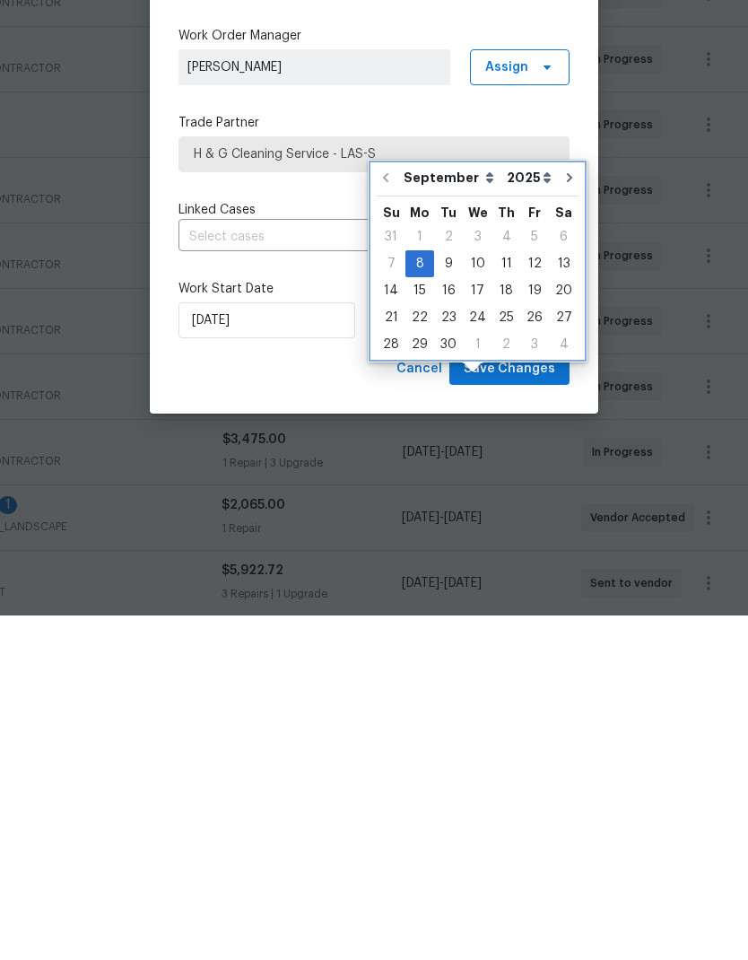
click at [567, 518] on icon "Go to next month" at bounding box center [569, 522] width 5 height 9
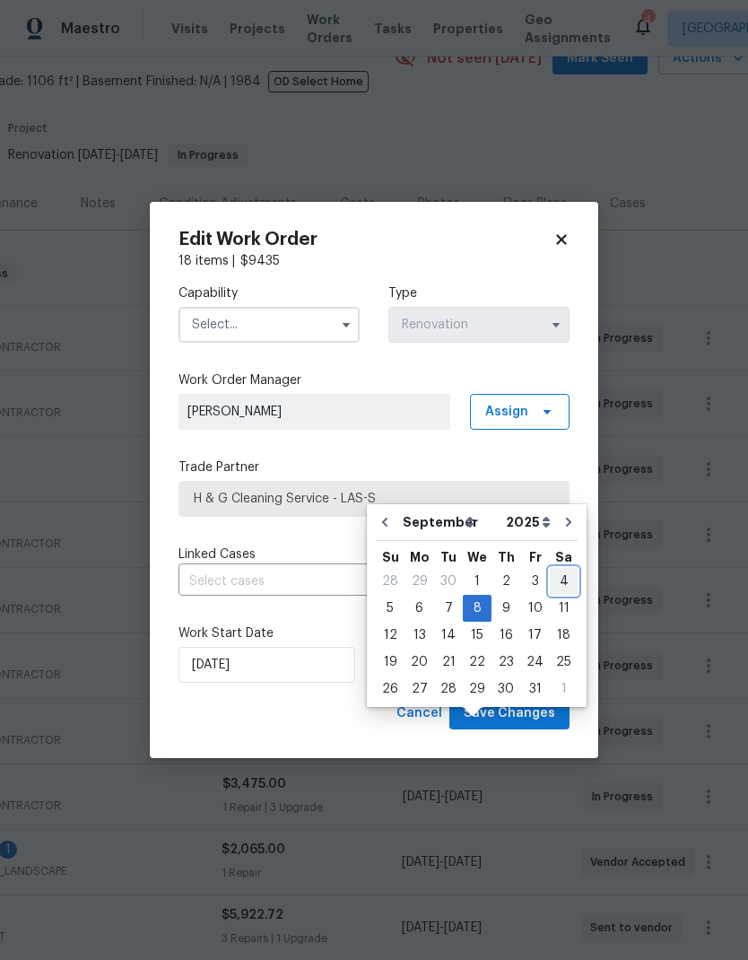
click at [556, 569] on div "4" at bounding box center [564, 581] width 28 height 25
type input "[DATE]"
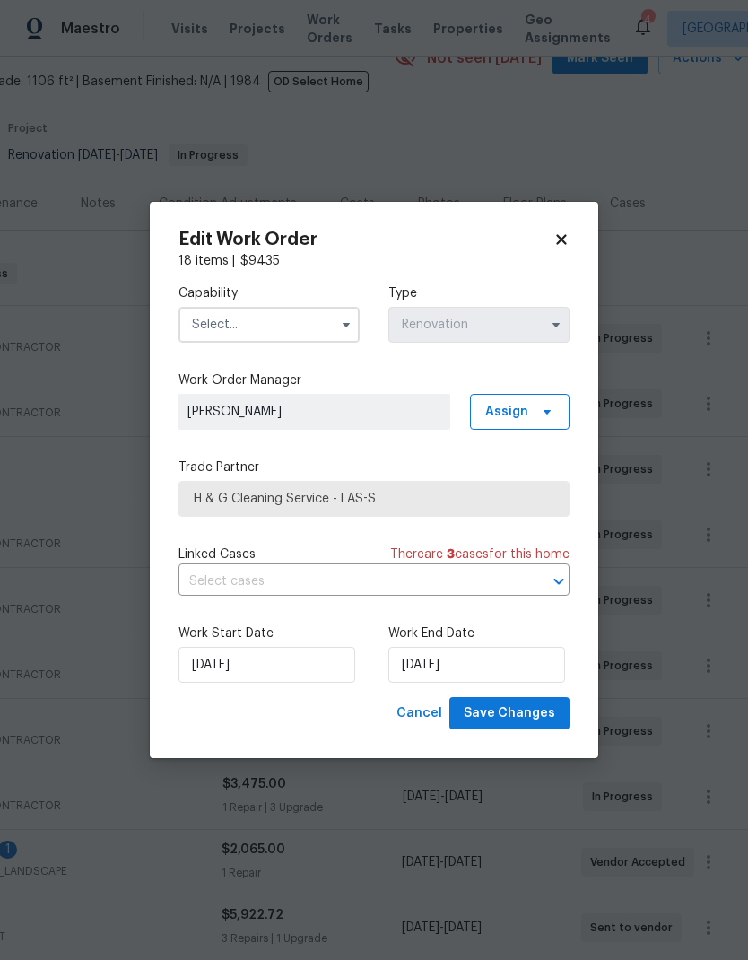
click at [299, 341] on input "text" at bounding box center [269, 325] width 181 height 36
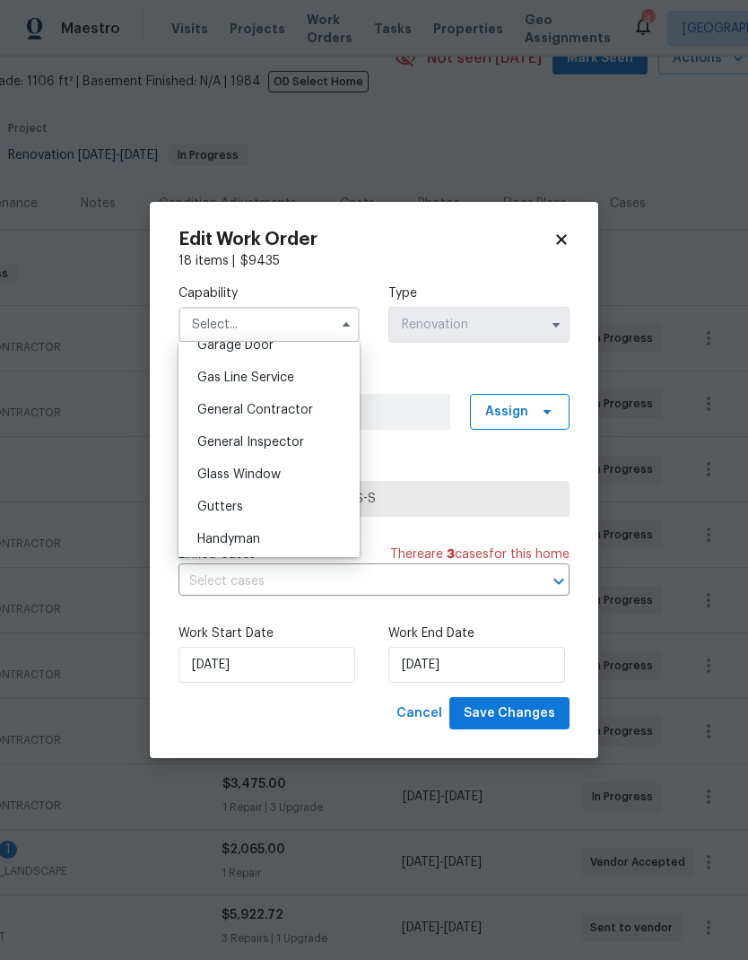
scroll to position [811, 0]
click at [296, 407] on span "General Contractor" at bounding box center [255, 409] width 116 height 13
type input "General Contractor"
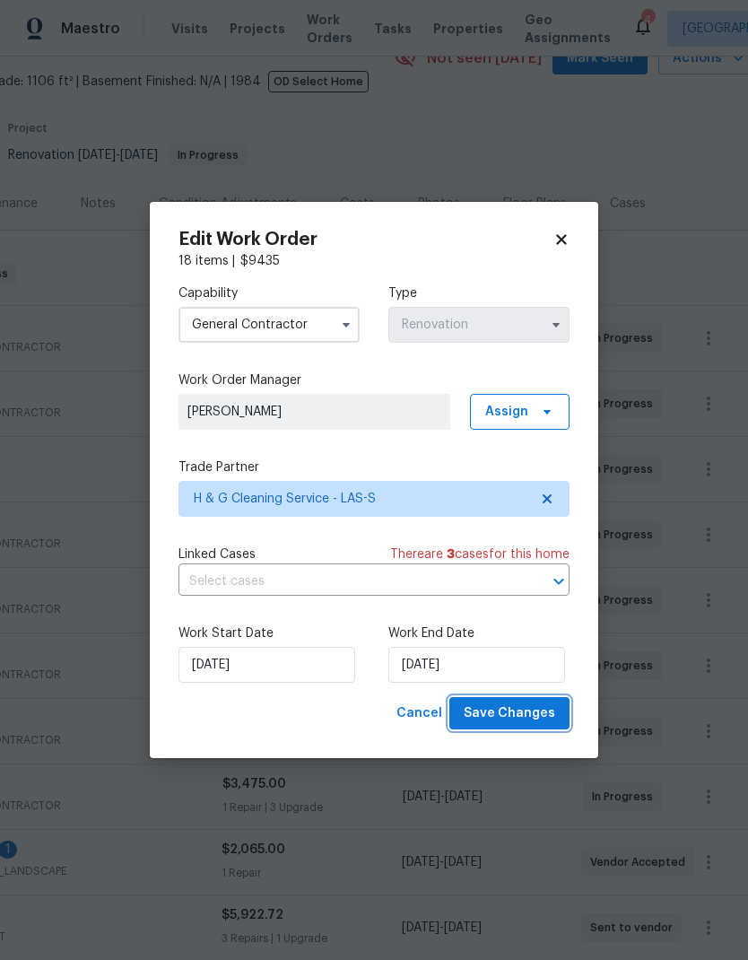
click at [519, 714] on span "Save Changes" at bounding box center [510, 714] width 92 height 22
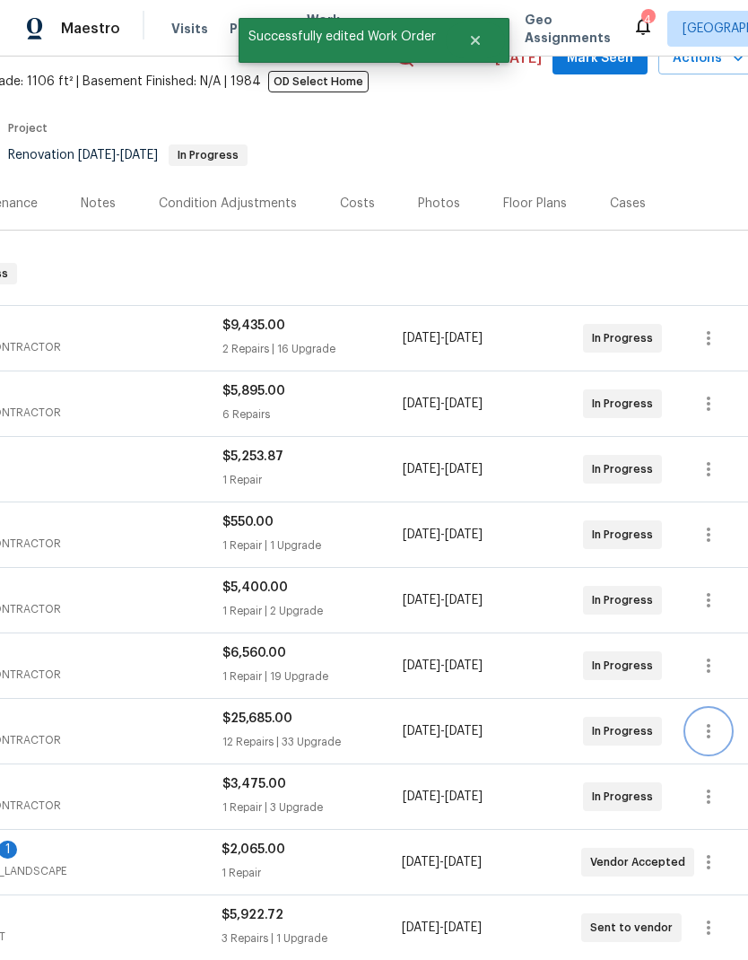
click at [712, 721] on icon "button" at bounding box center [709, 732] width 22 height 22
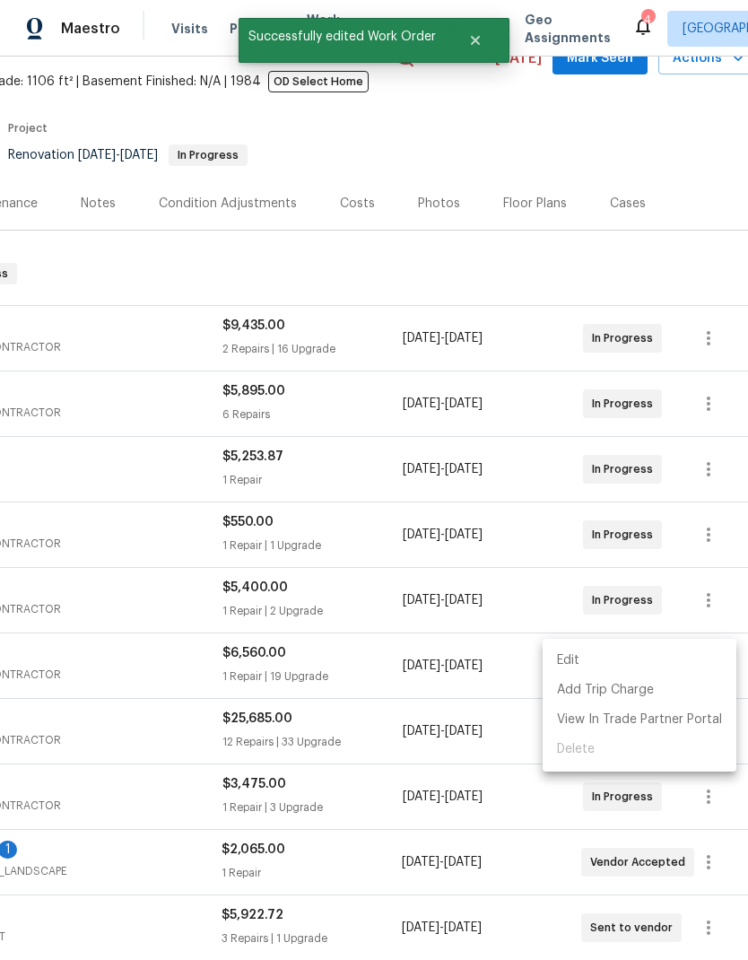
click at [599, 661] on li "Edit" at bounding box center [640, 661] width 194 height 30
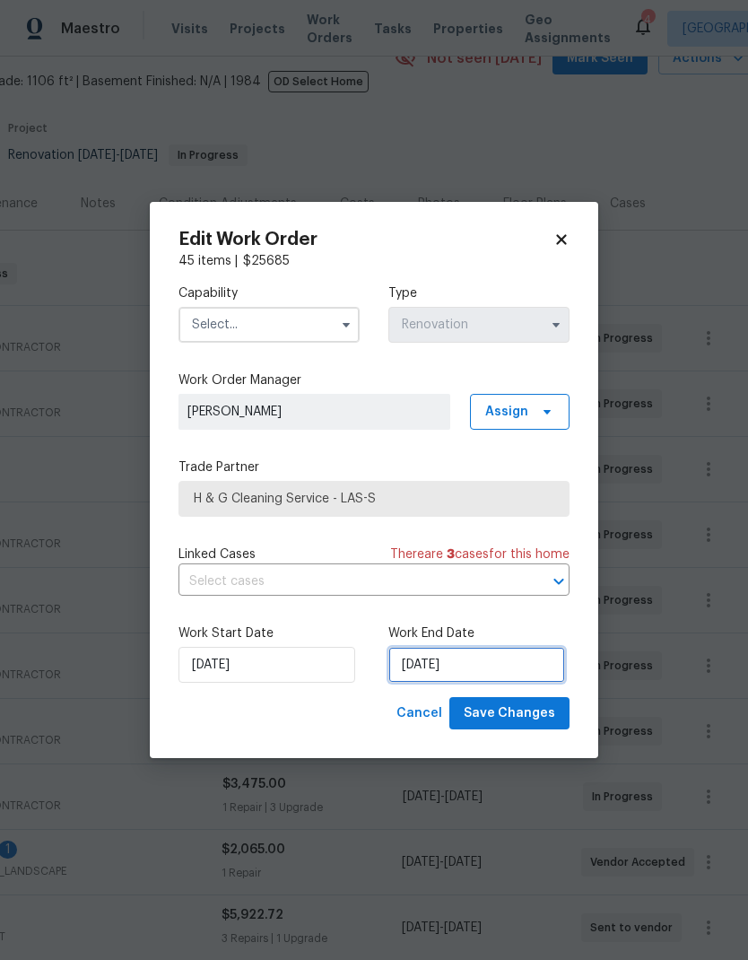
click at [470, 667] on input "[DATE]" at bounding box center [477, 665] width 177 height 36
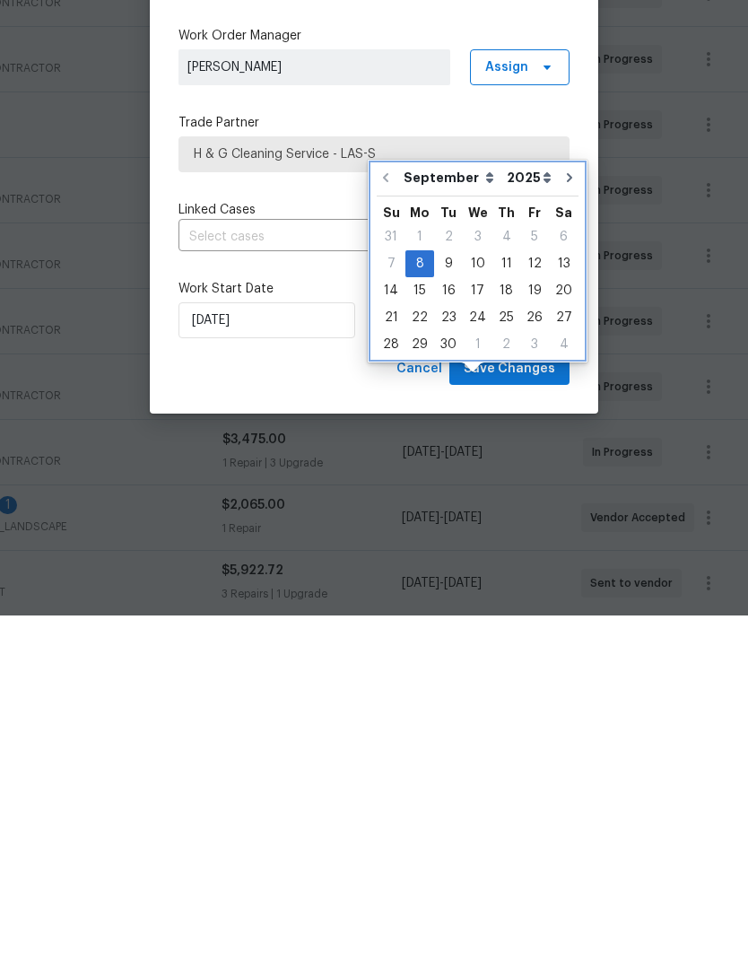
click at [563, 515] on icon "Go to next month" at bounding box center [570, 522] width 14 height 14
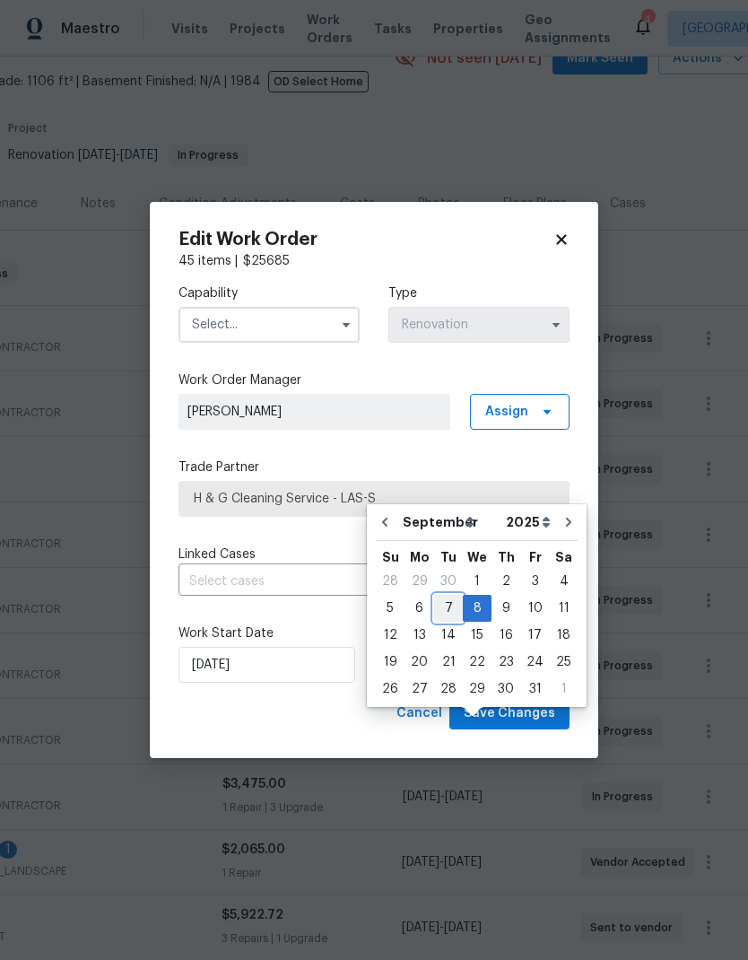
click at [447, 596] on div "7" at bounding box center [448, 608] width 29 height 25
type input "[DATE]"
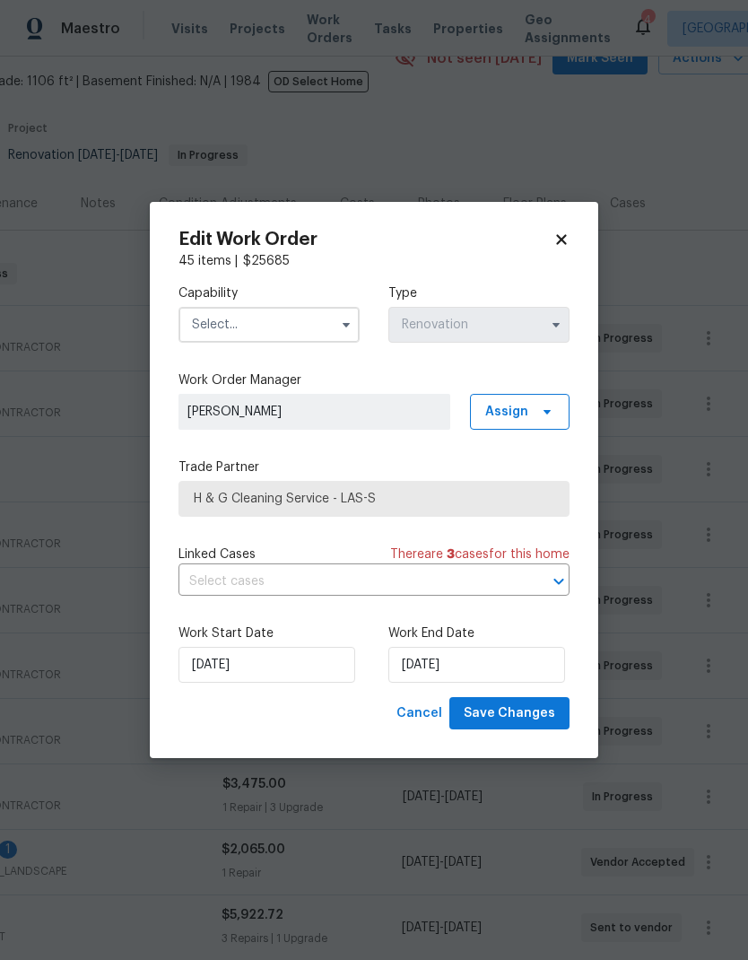
click at [307, 312] on input "text" at bounding box center [269, 325] width 181 height 36
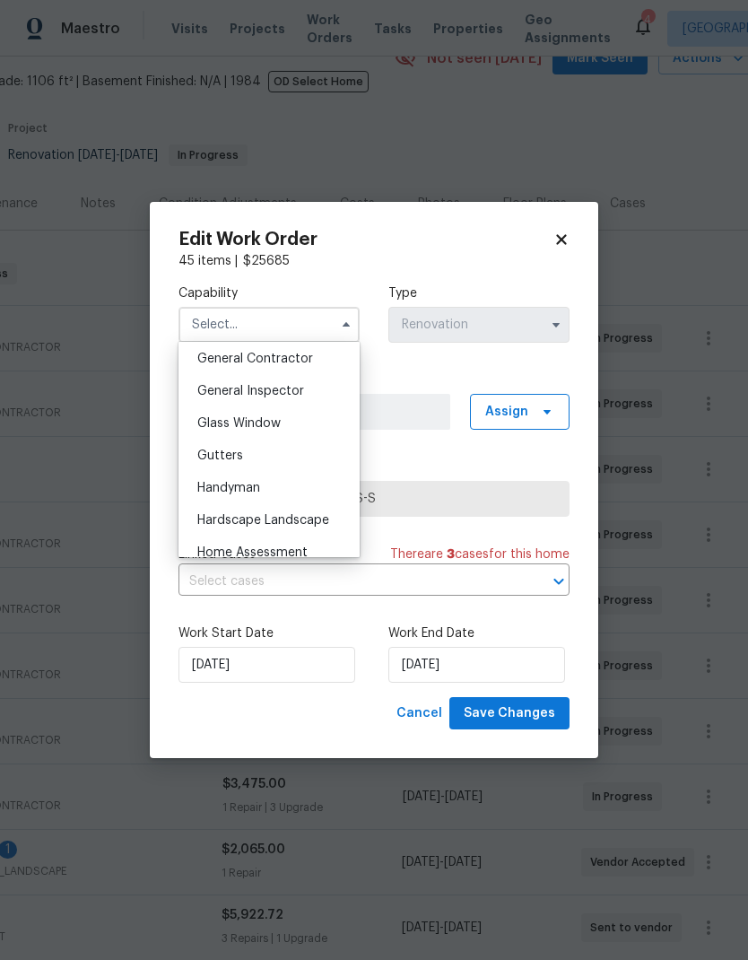
click at [297, 354] on span "General Contractor" at bounding box center [255, 359] width 116 height 13
type input "General Contractor"
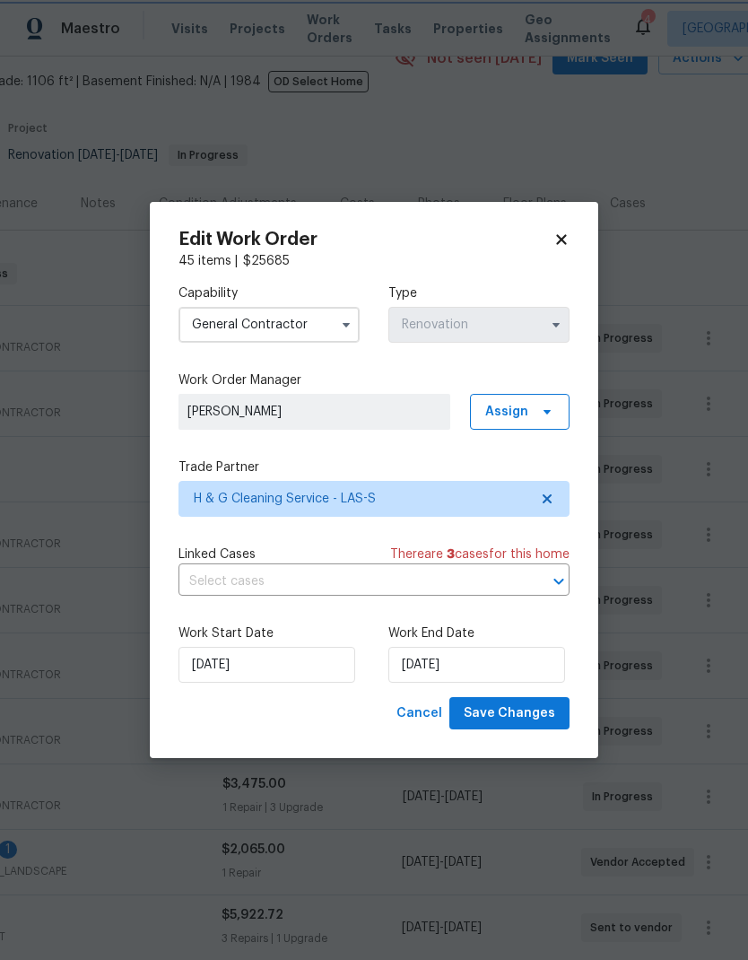
scroll to position [826, 0]
click at [543, 713] on span "Save Changes" at bounding box center [510, 714] width 92 height 22
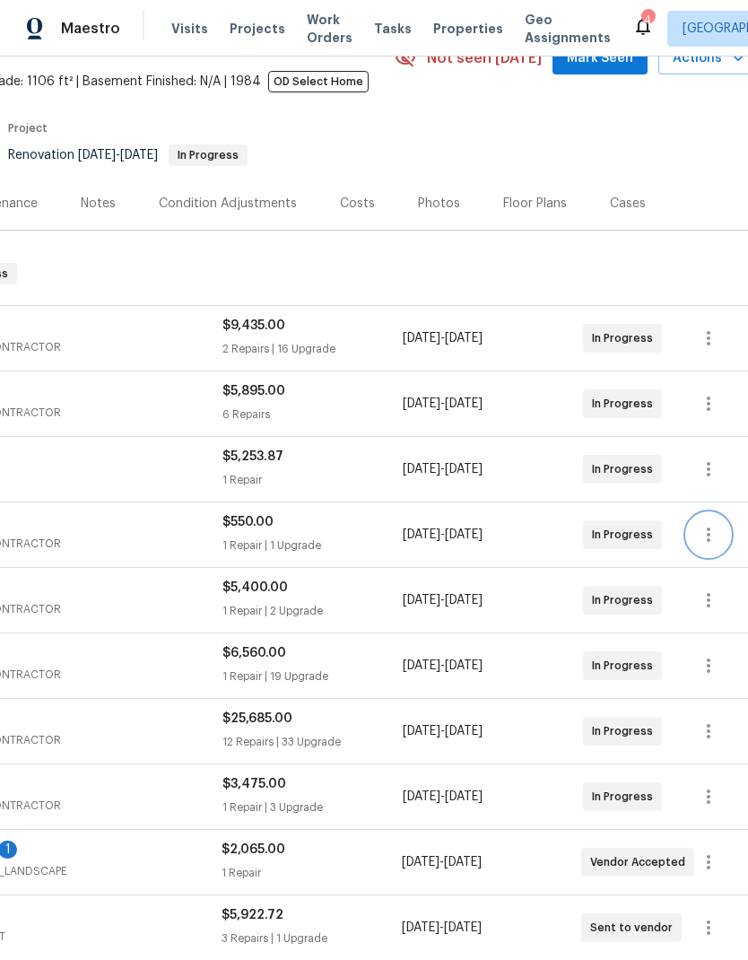
click at [713, 524] on icon "button" at bounding box center [709, 535] width 22 height 22
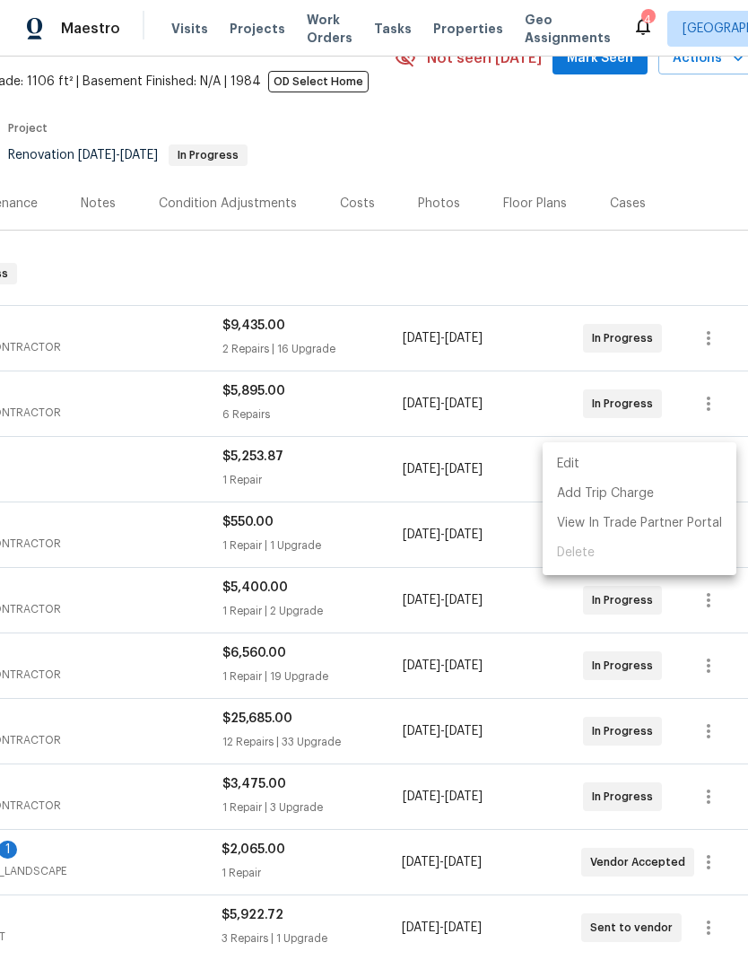
click at [591, 464] on li "Edit" at bounding box center [640, 465] width 194 height 30
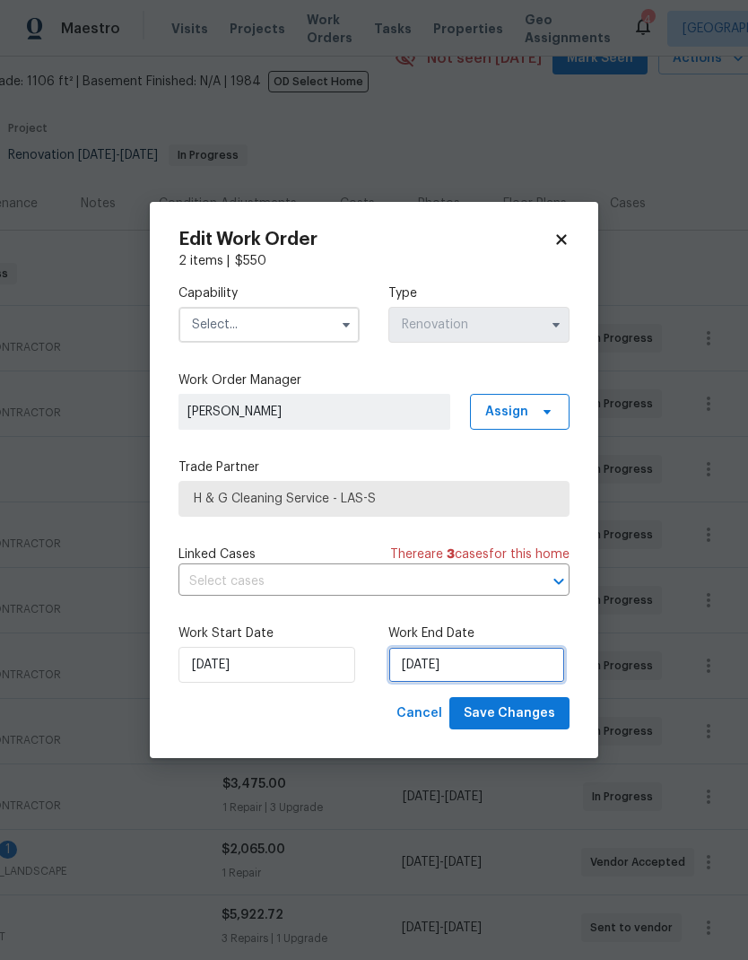
click at [466, 672] on input "[DATE]" at bounding box center [477, 665] width 177 height 36
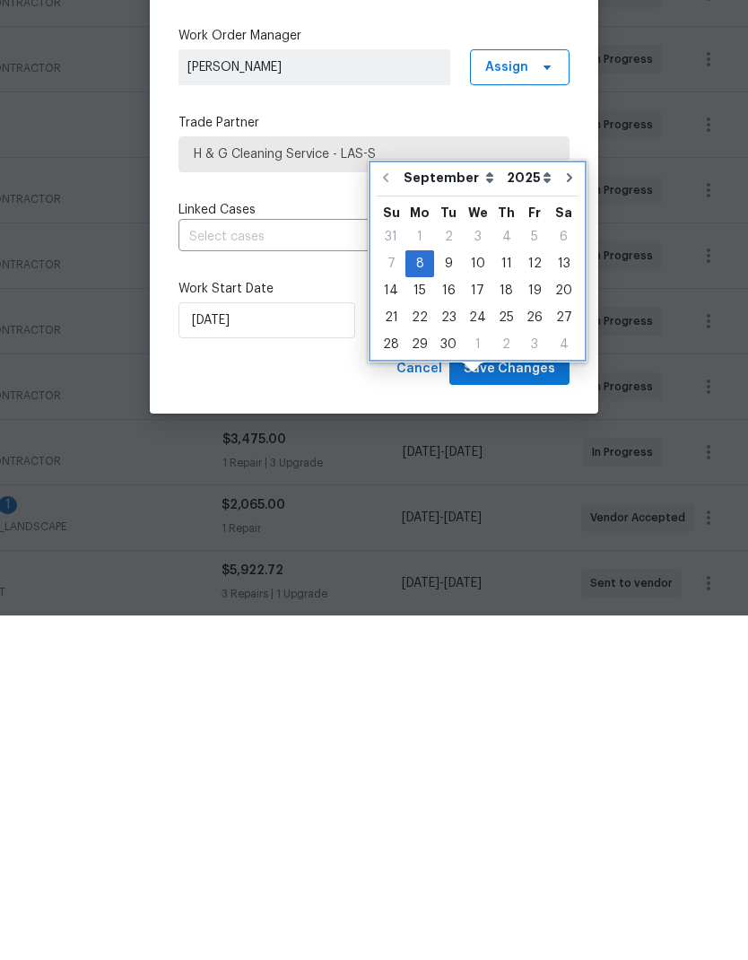
click at [567, 518] on icon "Go to next month" at bounding box center [569, 522] width 5 height 9
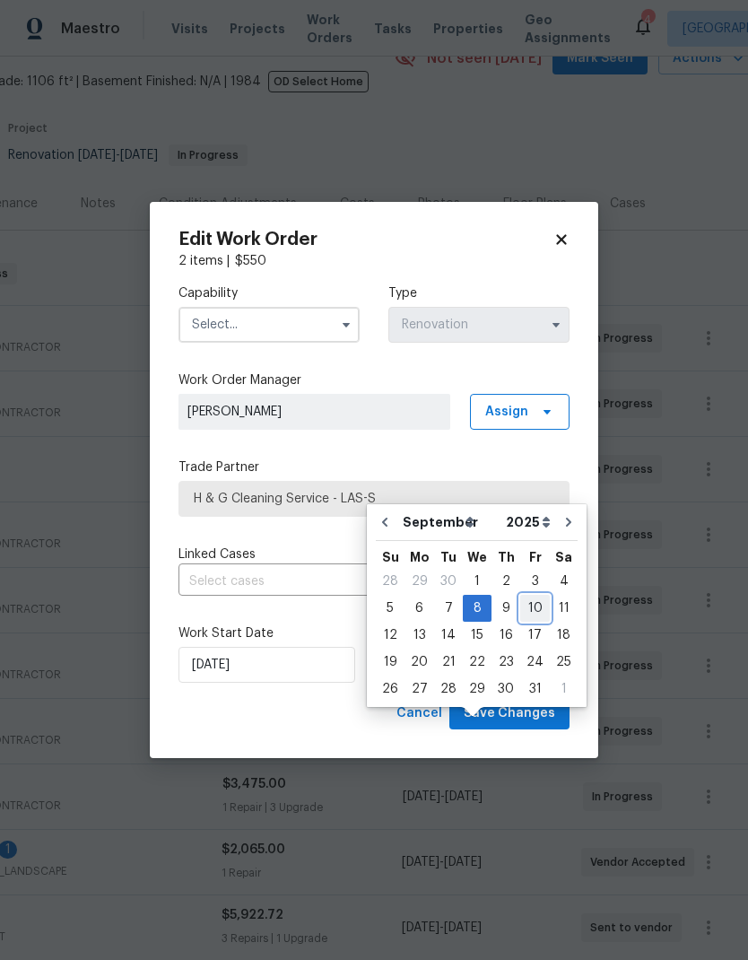
click at [530, 596] on div "10" at bounding box center [535, 608] width 30 height 25
type input "[DATE]"
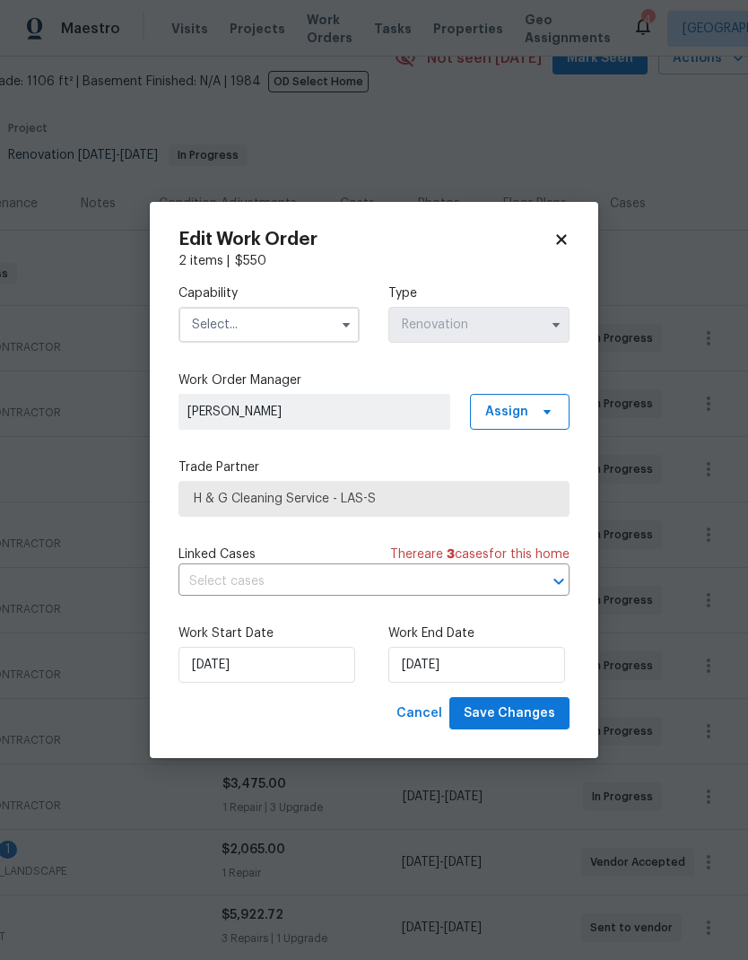
click at [307, 300] on label "Capability" at bounding box center [269, 293] width 181 height 18
click at [327, 325] on input "text" at bounding box center [269, 325] width 181 height 36
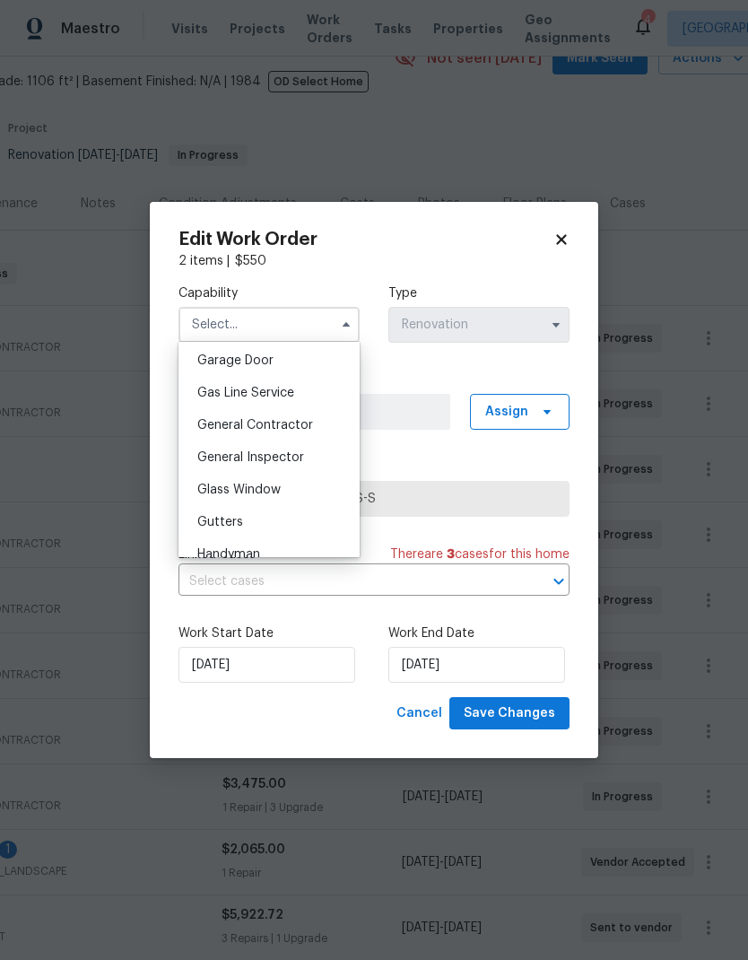
scroll to position [796, 0]
click at [304, 422] on span "General Contractor" at bounding box center [255, 424] width 116 height 13
type input "General Contractor"
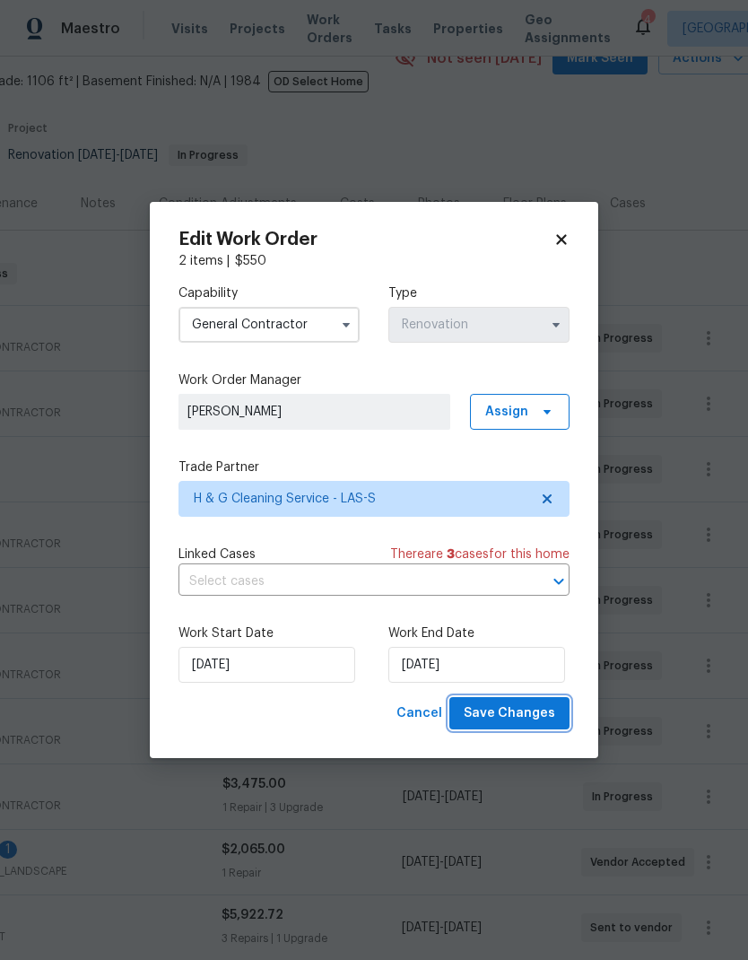
click at [525, 720] on span "Save Changes" at bounding box center [510, 714] width 92 height 22
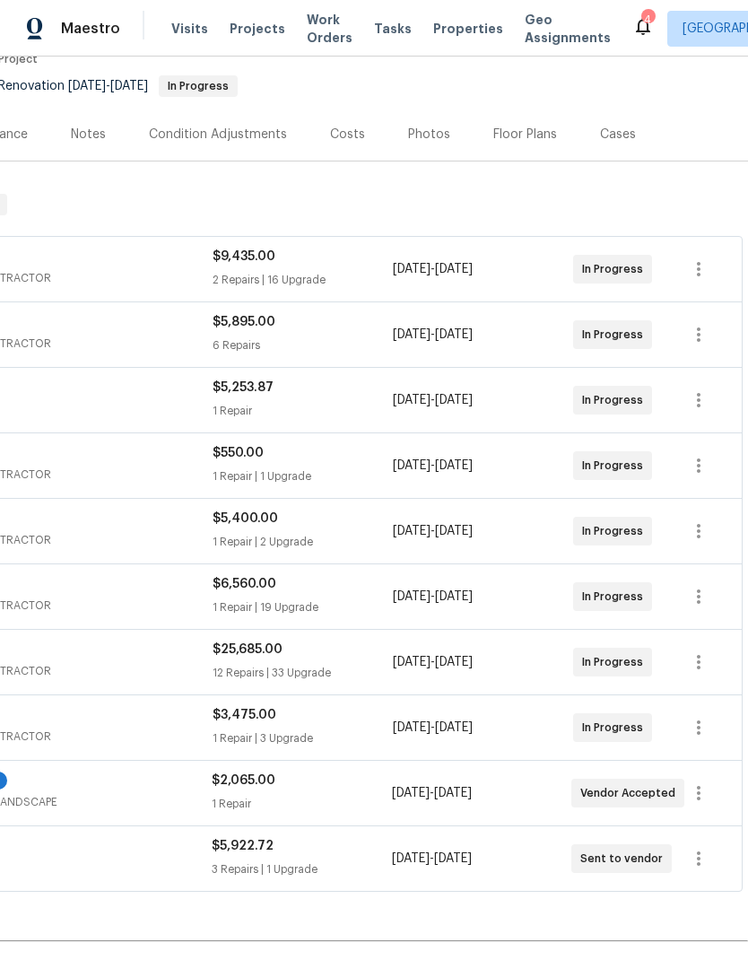
scroll to position [166, 266]
